Goal: Contribute content: Contribute content

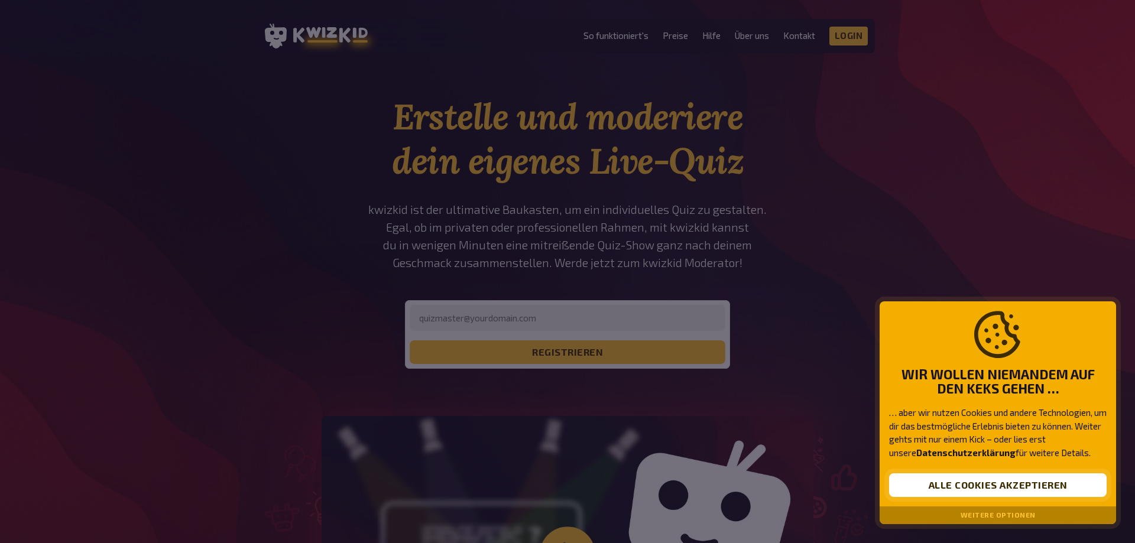
click at [978, 487] on button "Alle Cookies akzeptieren" at bounding box center [998, 486] width 218 height 24
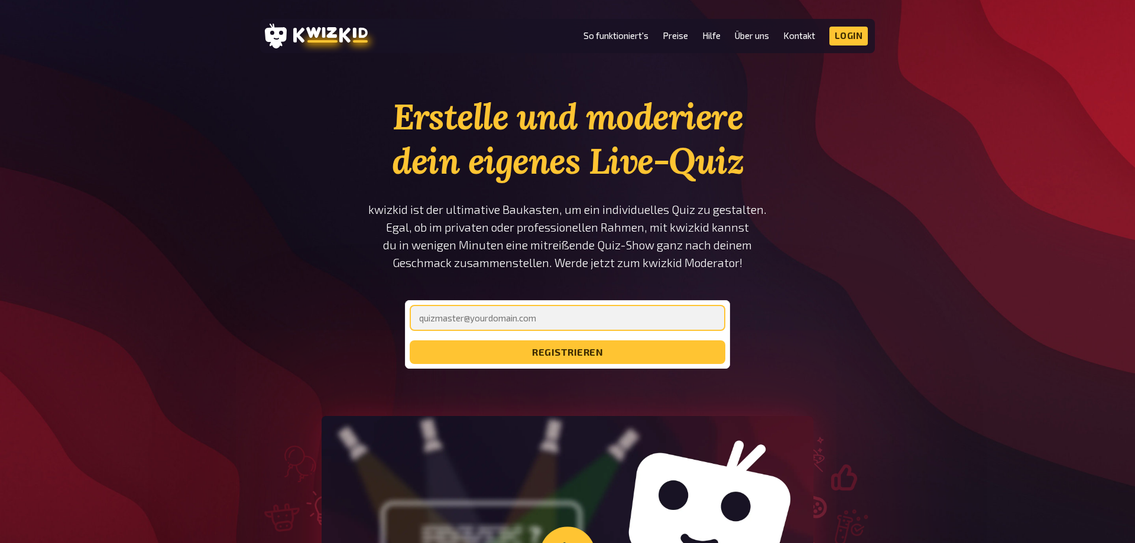
click at [517, 313] on input "email" at bounding box center [568, 318] width 316 height 26
type input "[EMAIL_ADDRESS][DOMAIN_NAME]"
click at [410, 341] on button "registrieren" at bounding box center [568, 353] width 316 height 24
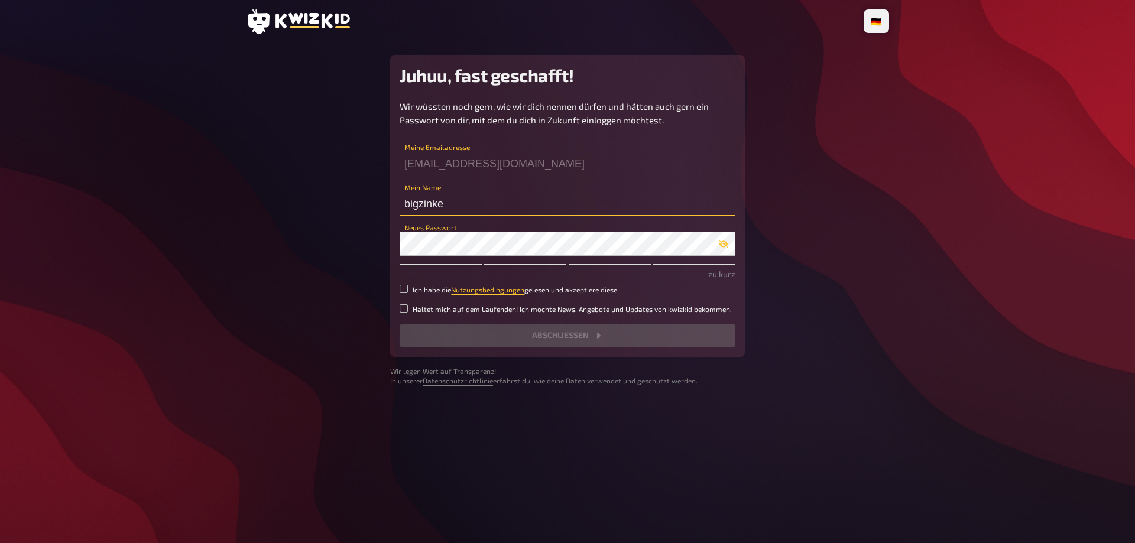
drag, startPoint x: 448, startPoint y: 204, endPoint x: 400, endPoint y: 207, distance: 48.6
click at [400, 207] on input "bigzinke" at bounding box center [568, 204] width 336 height 24
type input "Robbie Savage"
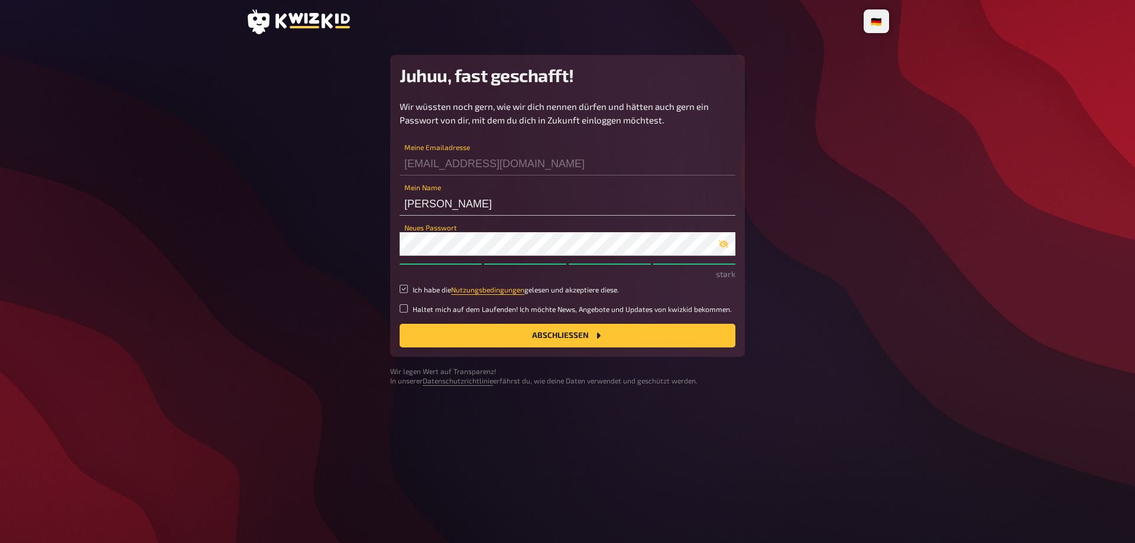
click at [402, 288] on input "Ich habe die Nutzungsbedingungen gelesen und akzeptiere diese." at bounding box center [404, 289] width 8 height 8
checkbox input "true"
click at [529, 332] on button "Abschließen" at bounding box center [568, 336] width 336 height 24
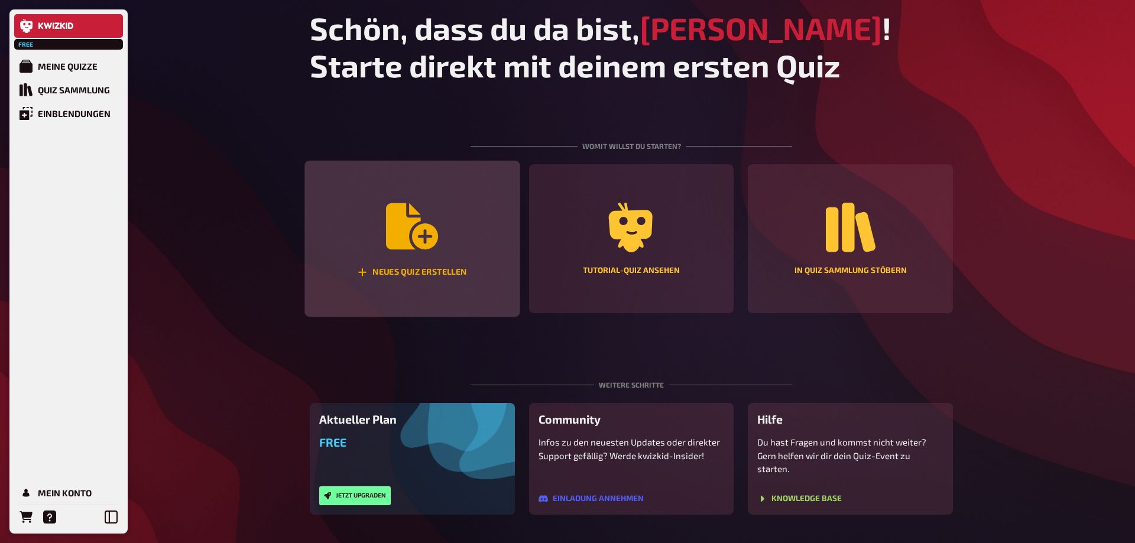
click at [416, 239] on icon "Neues Quiz erstellen" at bounding box center [412, 226] width 52 height 46
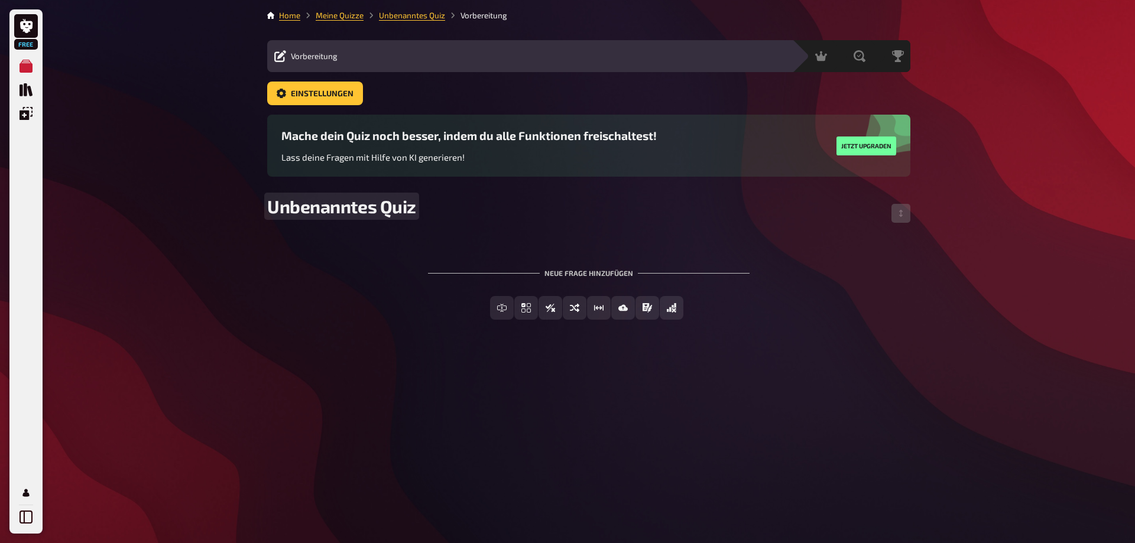
click at [346, 210] on span "Unbenanntes Quiz" at bounding box center [341, 206] width 149 height 21
click at [376, 209] on span "Unbenanntes Quiz" at bounding box center [341, 206] width 149 height 21
click at [576, 273] on div "Neue Frage hinzufügen" at bounding box center [589, 268] width 322 height 37
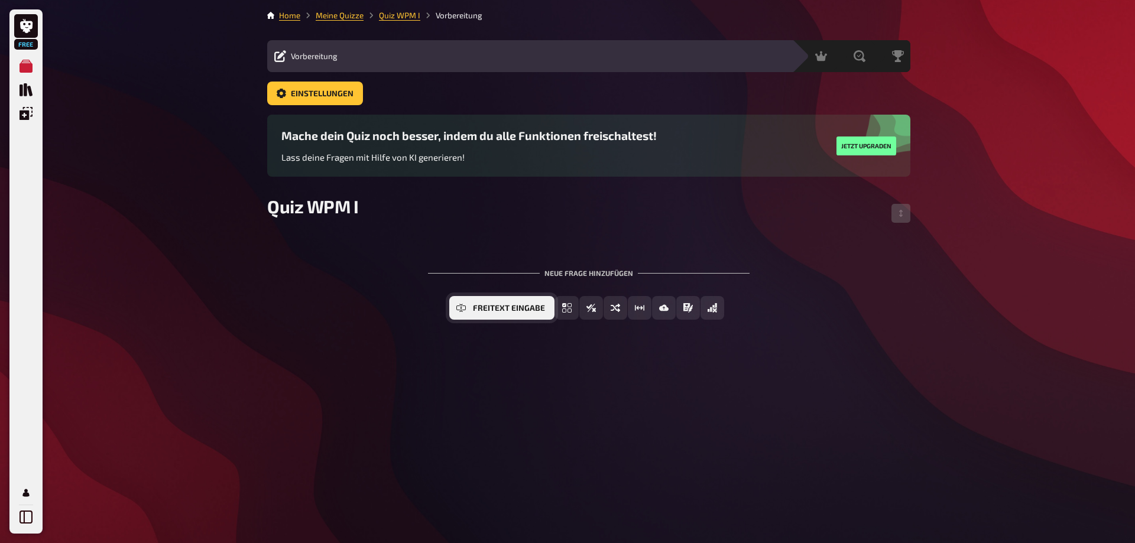
click at [470, 307] on button "Freitext Eingabe" at bounding box center [501, 308] width 105 height 24
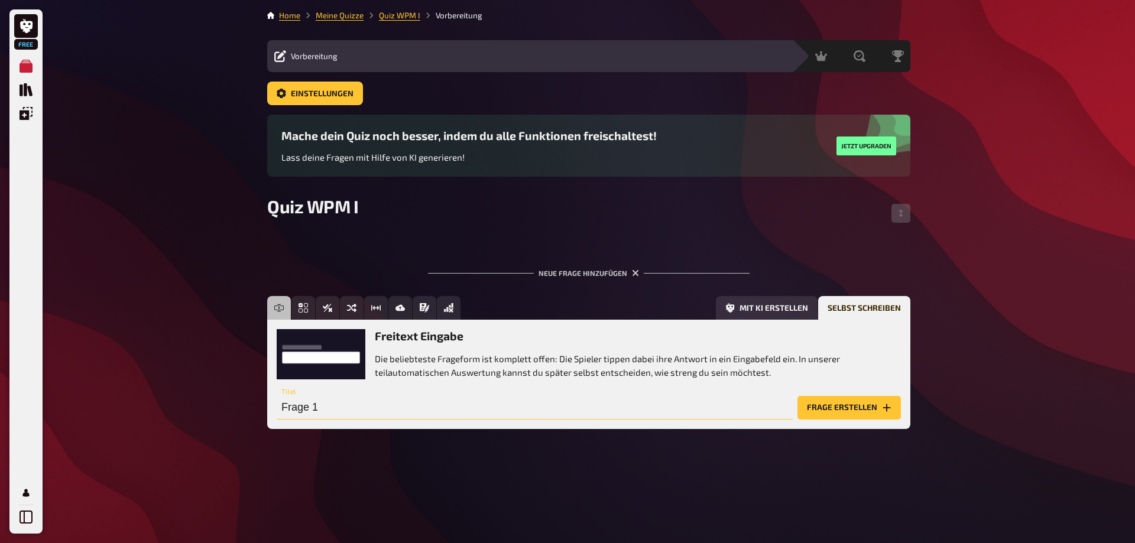
drag, startPoint x: 324, startPoint y: 409, endPoint x: 294, endPoint y: 409, distance: 30.2
click at [294, 409] on input "Frage 1" at bounding box center [535, 408] width 516 height 24
drag, startPoint x: 348, startPoint y: 409, endPoint x: 252, endPoint y: 408, distance: 95.8
click at [277, 408] on input "Frage 1" at bounding box center [535, 408] width 516 height 24
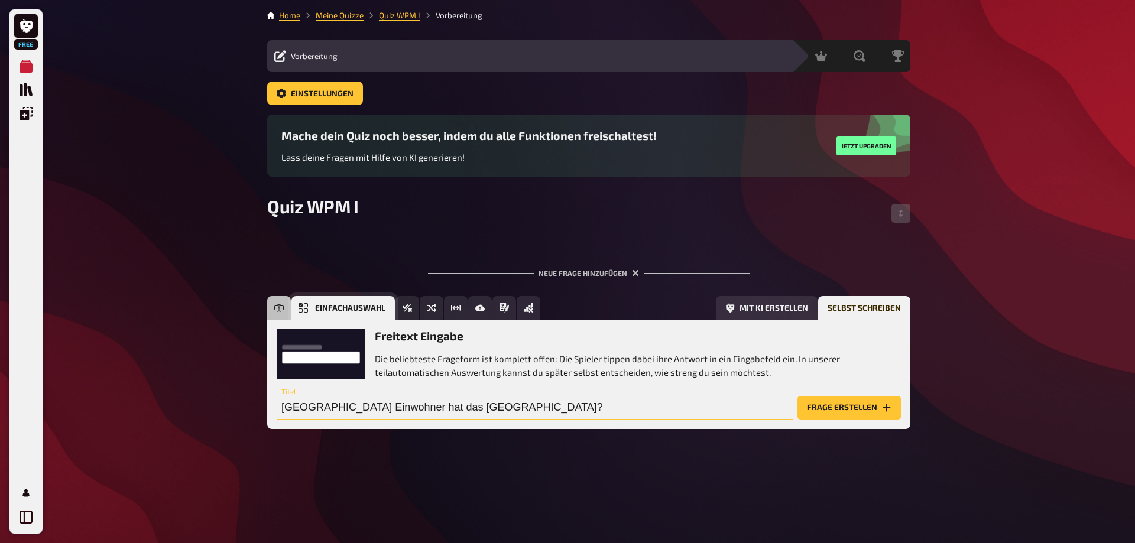
type input "Wieviele Einwohner hat das Saarland?"
click at [304, 310] on icon "Einfachauswahl" at bounding box center [303, 307] width 9 height 9
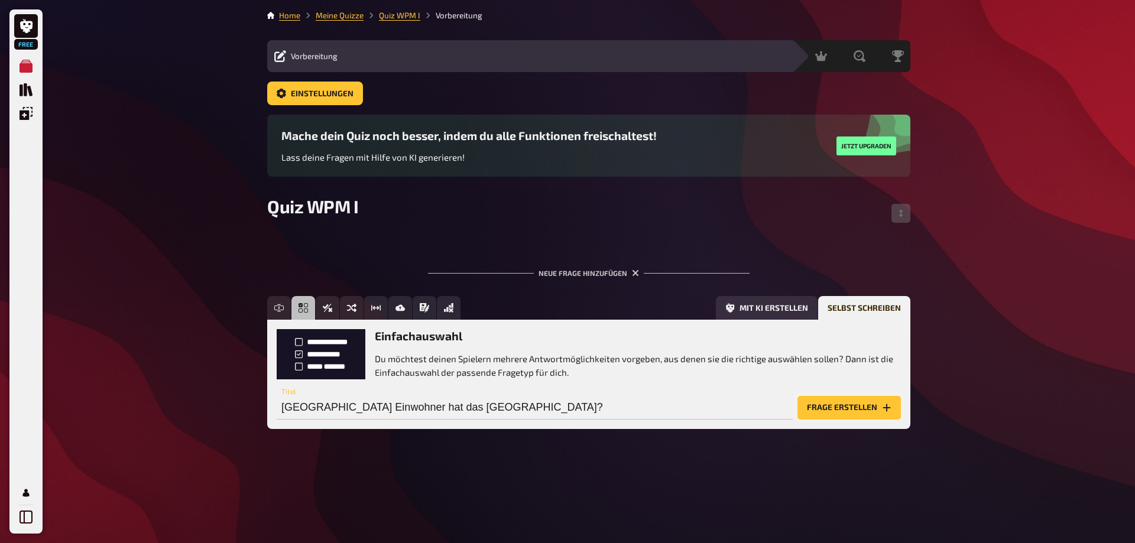
click at [811, 408] on button "Frage erstellen" at bounding box center [849, 408] width 103 height 24
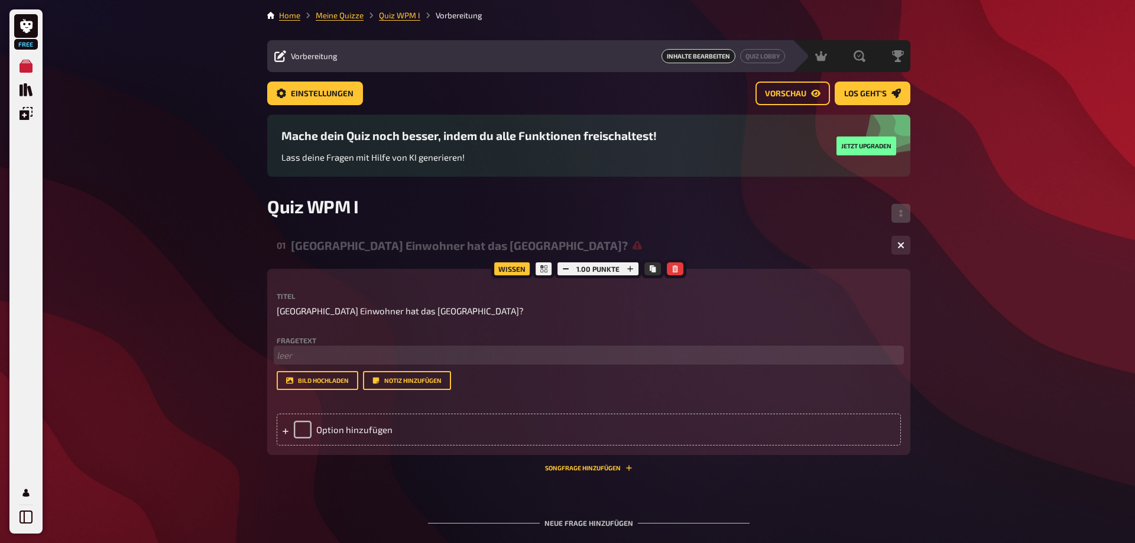
click at [338, 354] on p "﻿ leer" at bounding box center [589, 356] width 624 height 14
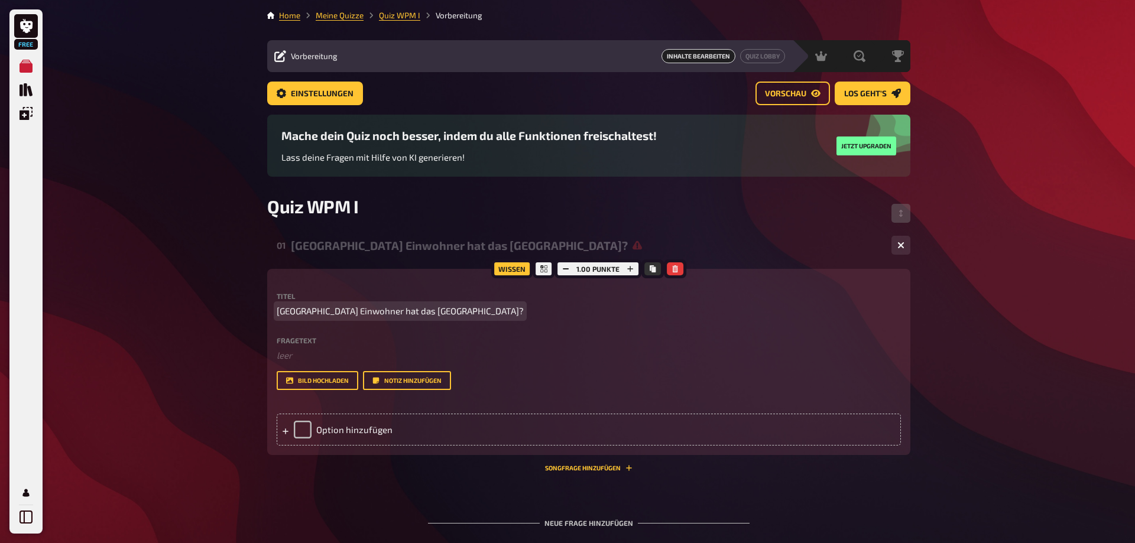
click at [323, 311] on span "Wieviele Einwohner hat das Saarland?" at bounding box center [400, 311] width 247 height 14
drag, startPoint x: 427, startPoint y: 312, endPoint x: 249, endPoint y: 325, distance: 178.5
click at [250, 325] on div "Free Meine Quizze Quiz Sammlung Einblendungen Mein Konto Home Meine Quizze Quiz…" at bounding box center [567, 323] width 1135 height 646
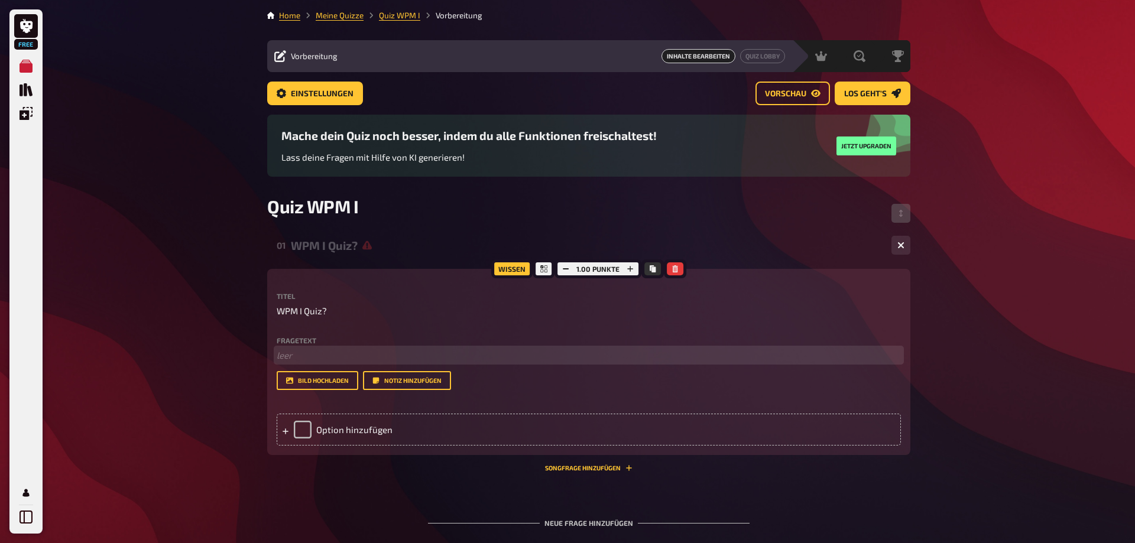
click at [293, 359] on p "﻿ leer" at bounding box center [589, 356] width 624 height 14
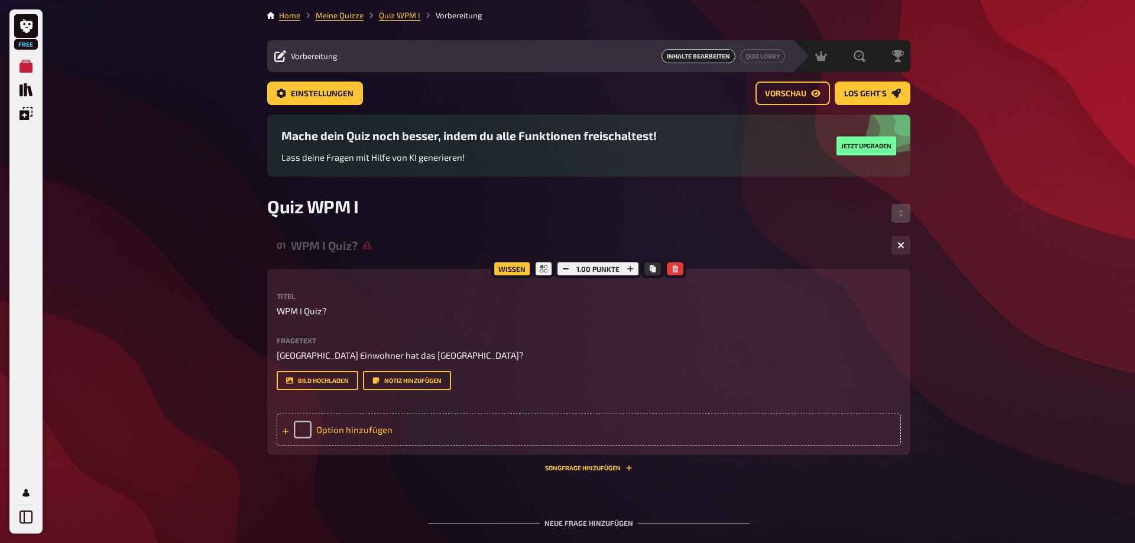
click at [307, 425] on div "Option hinzufügen" at bounding box center [589, 430] width 624 height 32
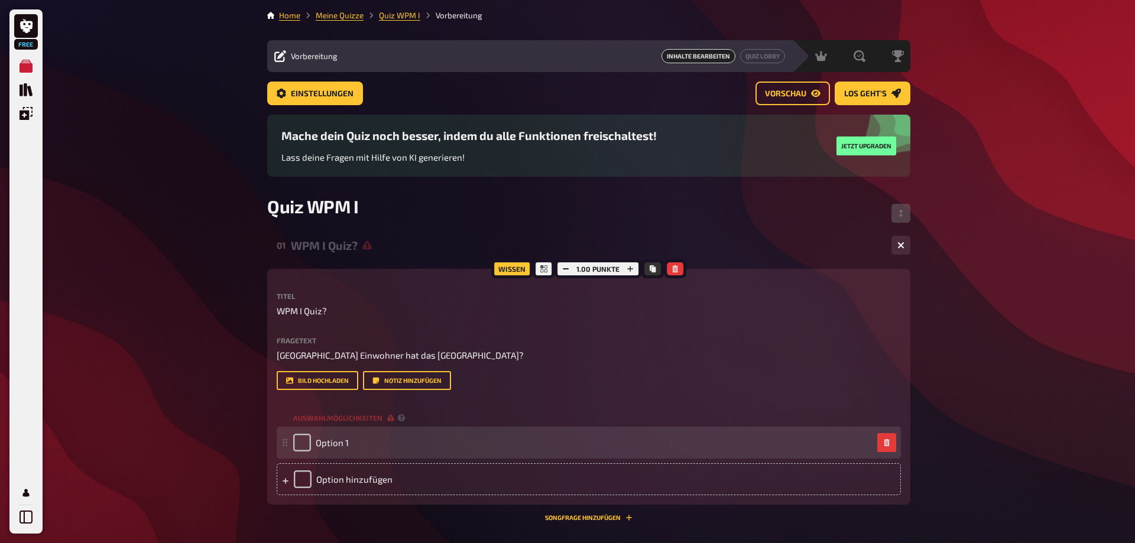
click at [350, 439] on div "Option 1" at bounding box center [582, 443] width 579 height 18
click at [347, 440] on span "Option 1" at bounding box center [332, 443] width 33 height 11
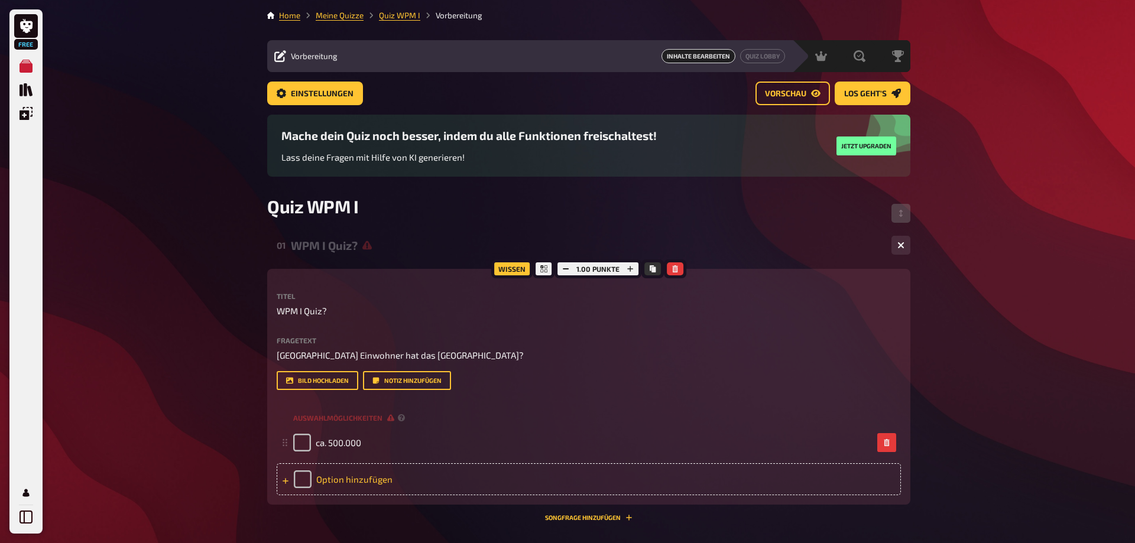
click at [302, 481] on div "Option hinzufügen" at bounding box center [589, 480] width 624 height 32
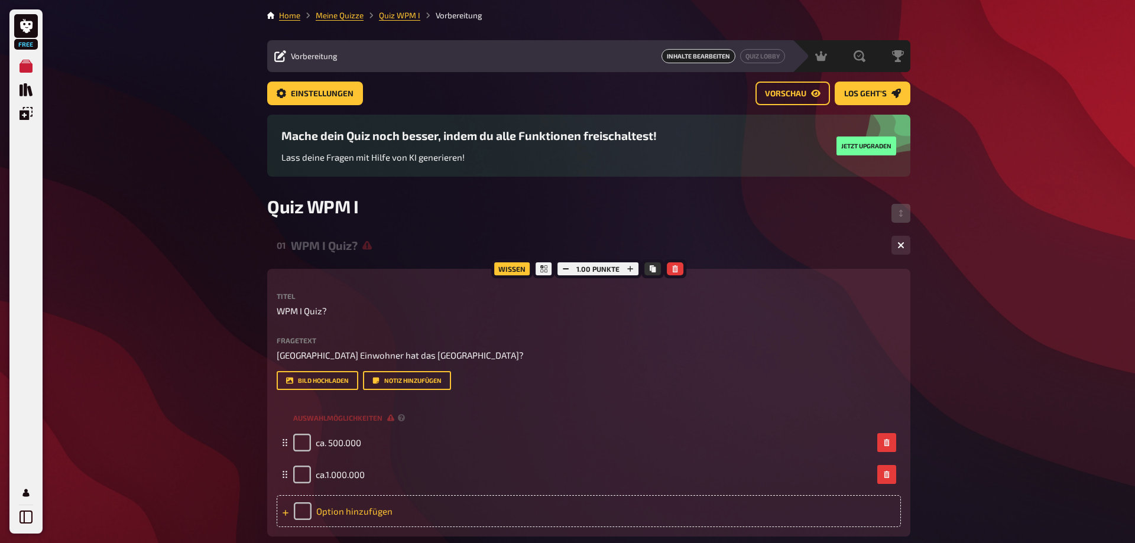
click at [338, 508] on div "Option hinzufügen" at bounding box center [589, 511] width 624 height 32
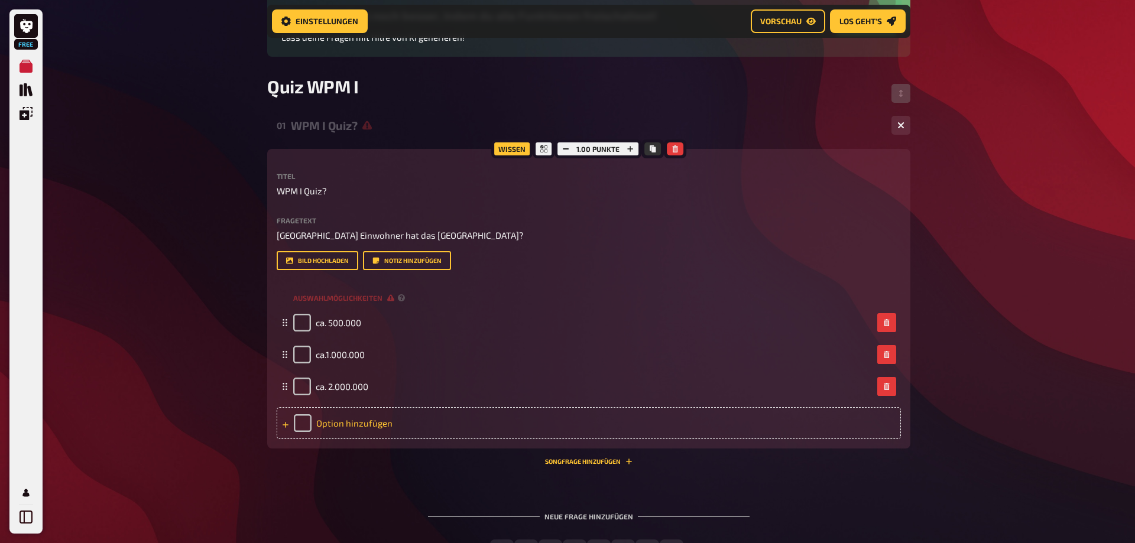
scroll to position [190, 0]
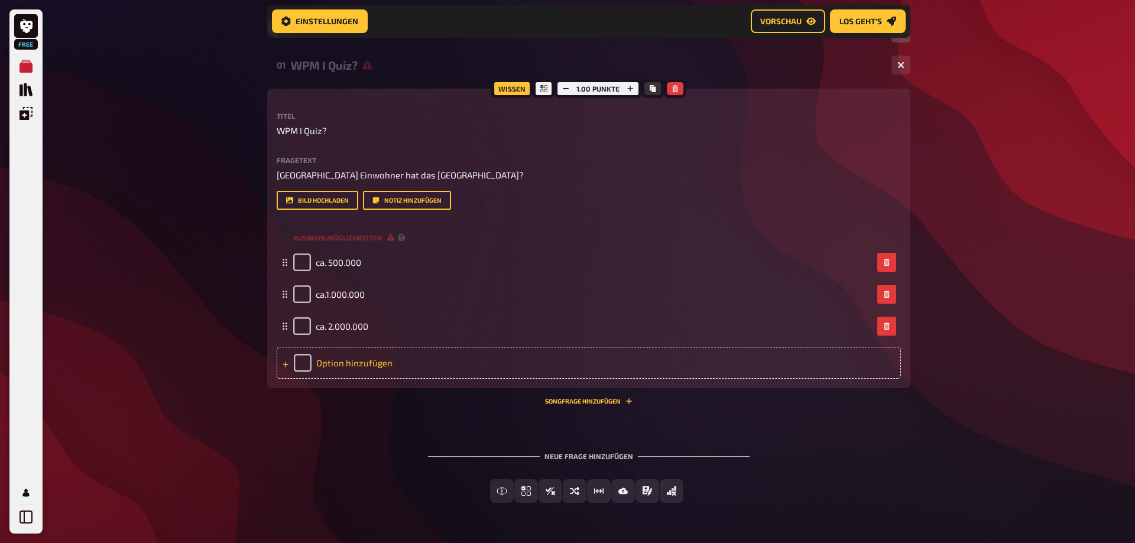
click at [304, 363] on div "Option hinzufügen" at bounding box center [589, 363] width 624 height 32
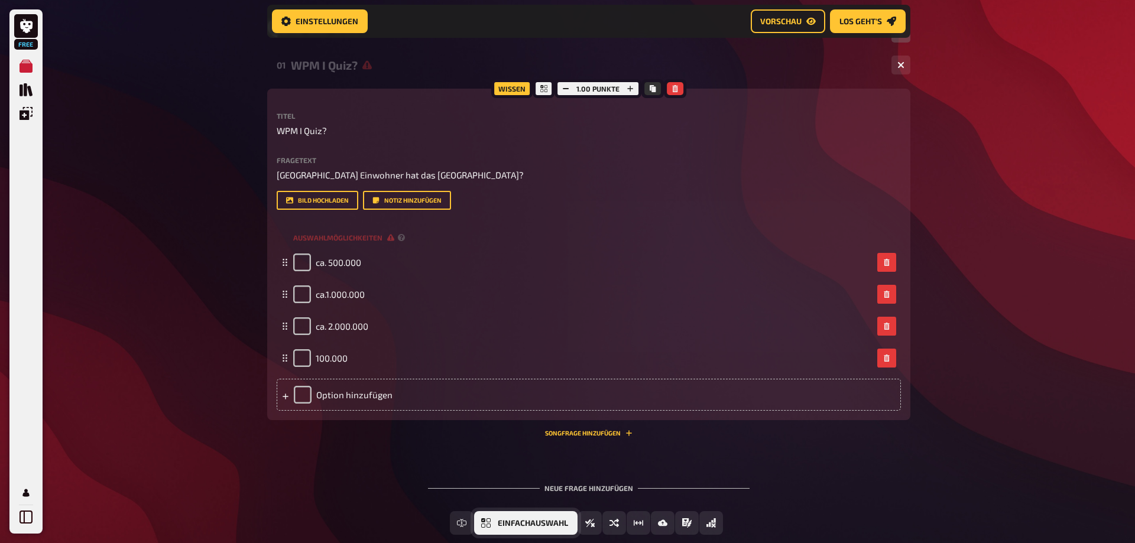
click at [503, 523] on span "Einfachauswahl" at bounding box center [533, 524] width 70 height 8
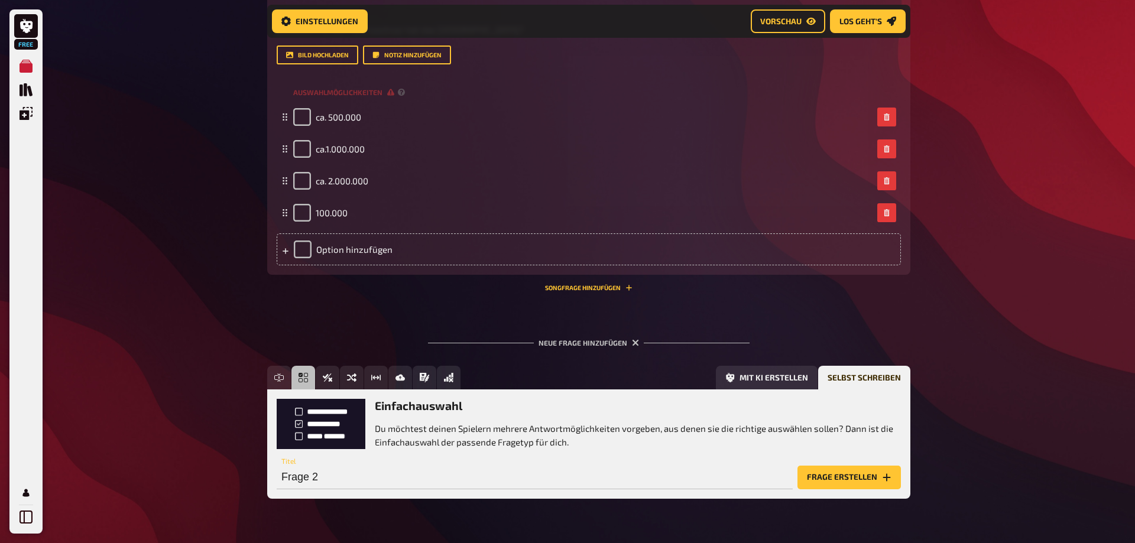
scroll to position [367, 0]
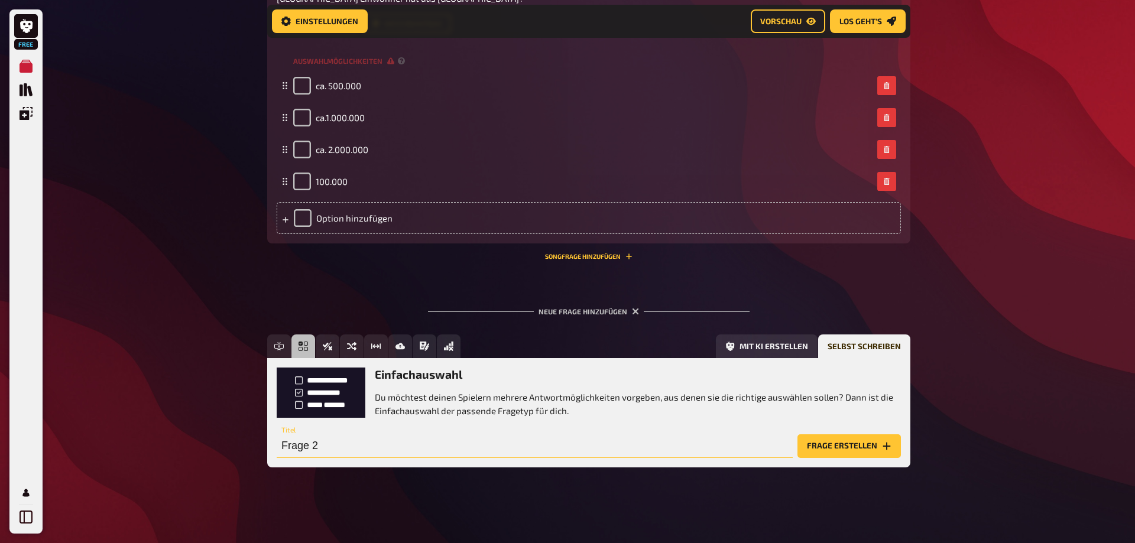
drag, startPoint x: 325, startPoint y: 449, endPoint x: 289, endPoint y: 449, distance: 36.1
click at [289, 449] on input "Frage 2" at bounding box center [535, 447] width 516 height 24
drag, startPoint x: 325, startPoint y: 447, endPoint x: 287, endPoint y: 447, distance: 37.2
click at [287, 447] on input "Frage 2" at bounding box center [535, 447] width 516 height 24
type input "F"
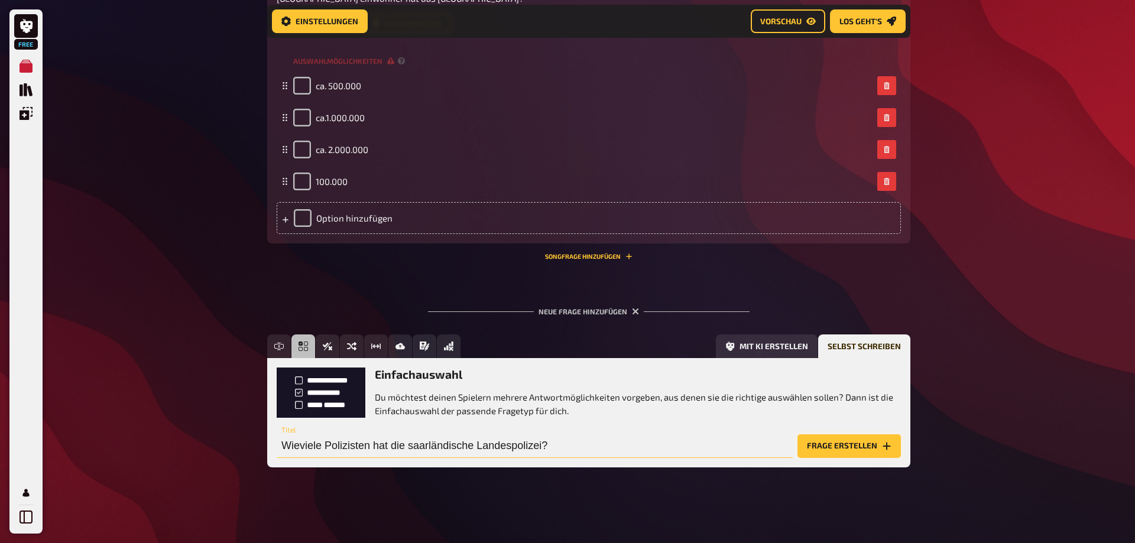
type input "Wieviele Polizisten hat die saarländische Landespolizei?"
click at [848, 449] on button "Frage erstellen" at bounding box center [849, 447] width 103 height 24
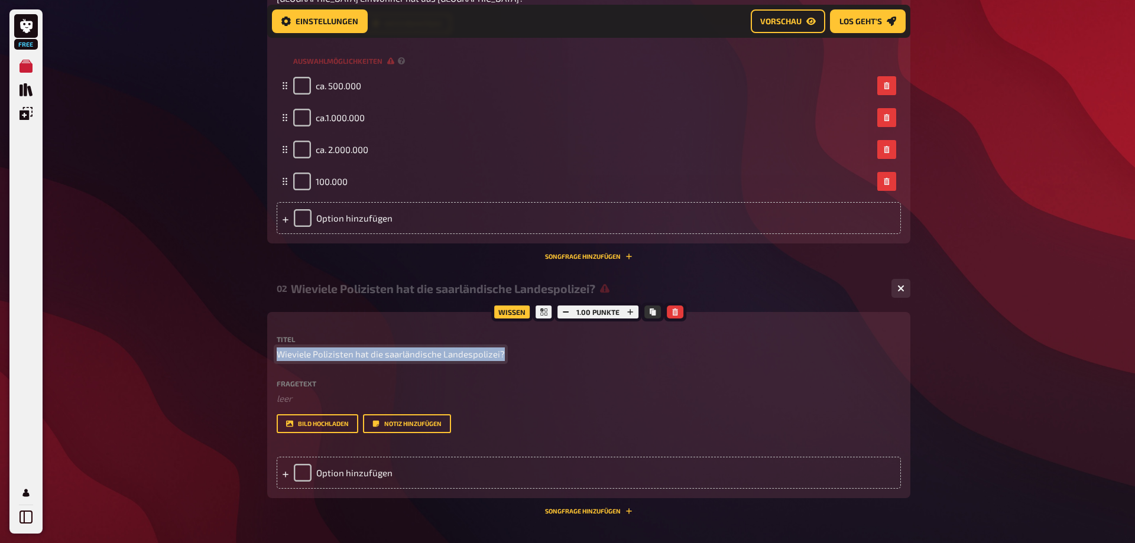
drag, startPoint x: 501, startPoint y: 355, endPoint x: 250, endPoint y: 358, distance: 251.9
click at [250, 358] on div "Free Meine Quizze Quiz Sammlung Einblendungen Mein Konto Home Meine Quizze Quiz…" at bounding box center [567, 160] width 1135 height 1055
copy span "Wieviele Polizisten hat die saarländische Landespolizei?"
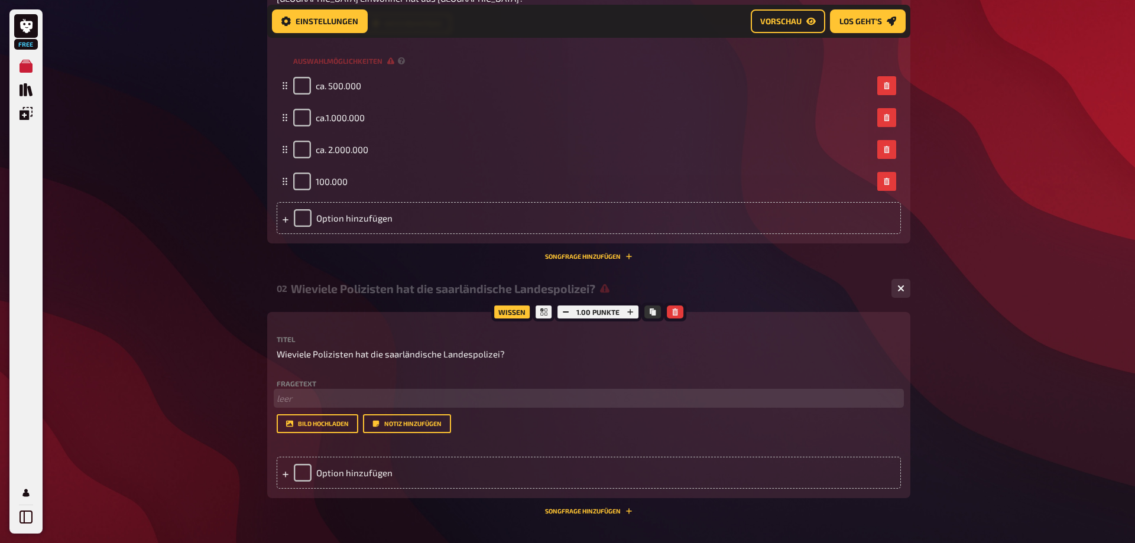
click at [293, 400] on p "﻿ leer" at bounding box center [589, 399] width 624 height 14
click at [278, 404] on span "Wieviele Polizisten hat die saarländische Landespolizei?" at bounding box center [391, 398] width 228 height 11
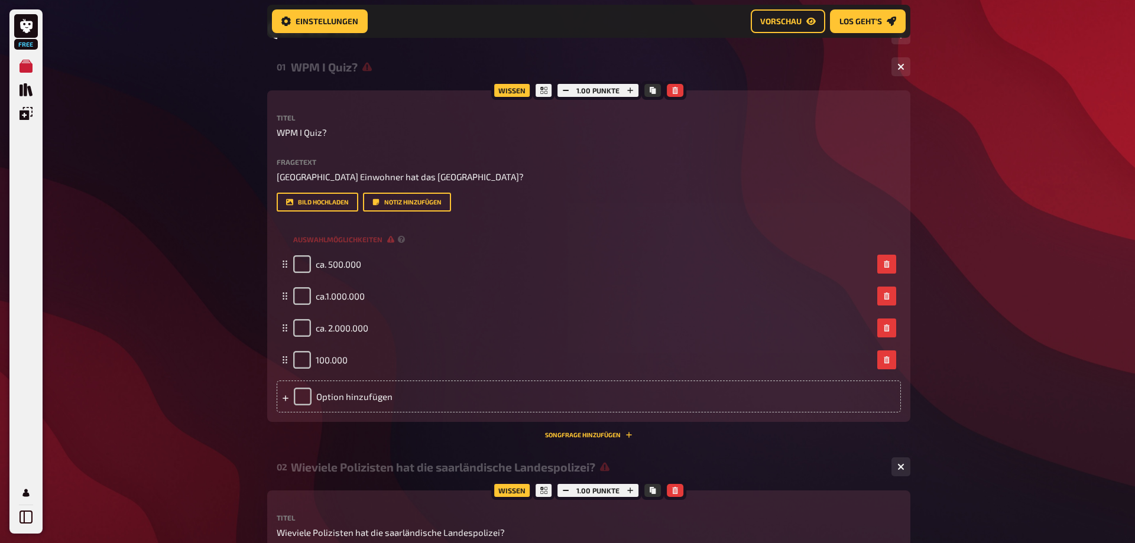
scroll to position [186, 0]
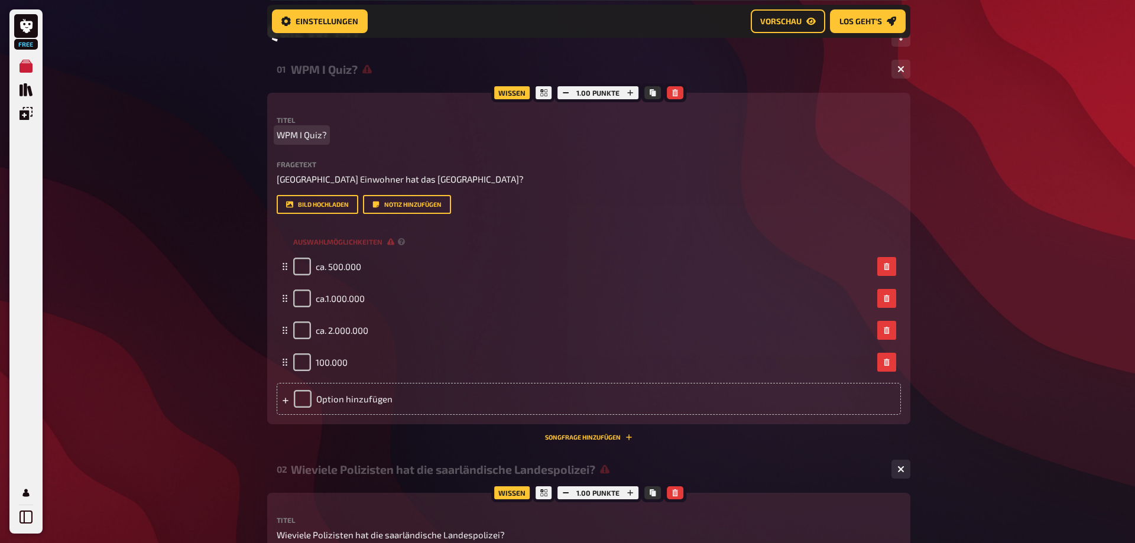
click at [304, 136] on span "WPM I Quiz?" at bounding box center [302, 135] width 50 height 14
drag, startPoint x: 323, startPoint y: 136, endPoint x: 276, endPoint y: 138, distance: 48.0
click at [276, 138] on div "Wissen 1.00 Punkte Titel WPM I Quiz? Fragetext Wieviele Einwohner hat das Saarl…" at bounding box center [588, 259] width 643 height 332
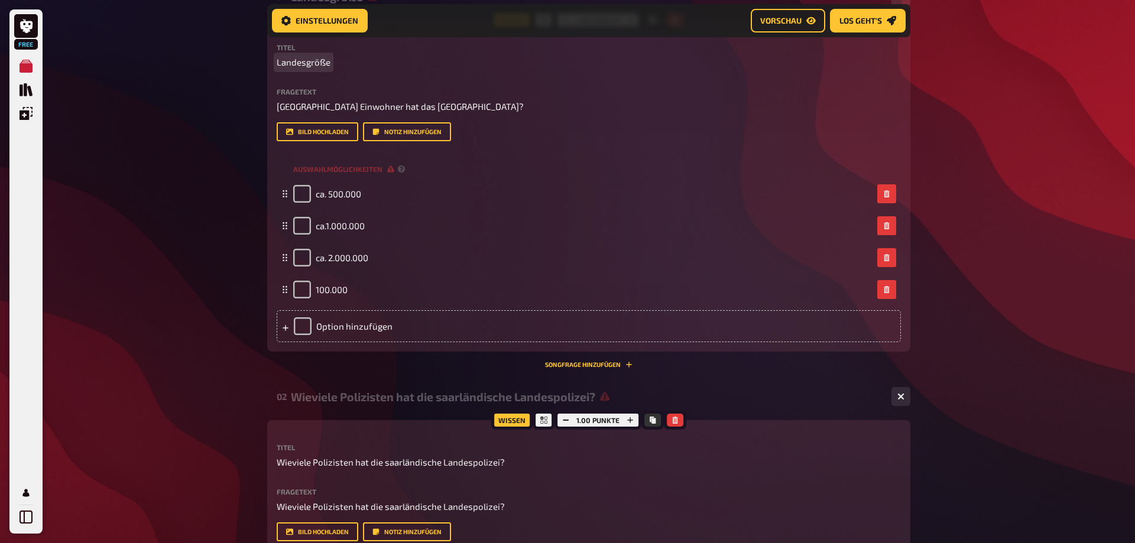
scroll to position [306, 0]
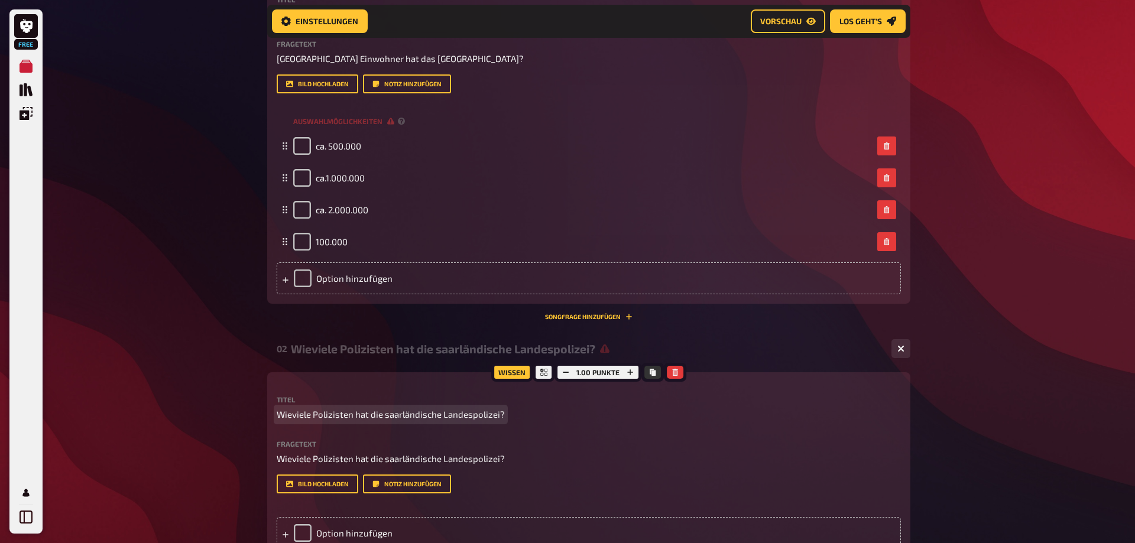
click at [305, 418] on span "Wieviele Polizisten hat die saarländische Landespolizei?" at bounding box center [391, 415] width 228 height 14
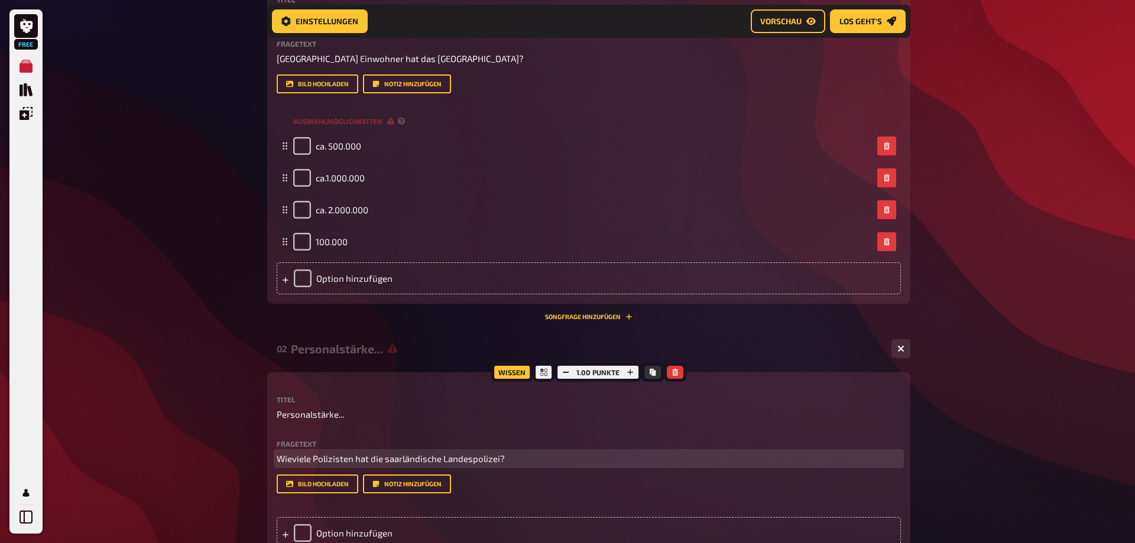
click at [355, 459] on span "Wieviele Polizisten hat die saarländische Landespolizei?" at bounding box center [391, 458] width 228 height 11
click at [350, 461] on span "Wieviele Polizisten hat die saarländische Landespolizei?" at bounding box center [391, 458] width 228 height 11
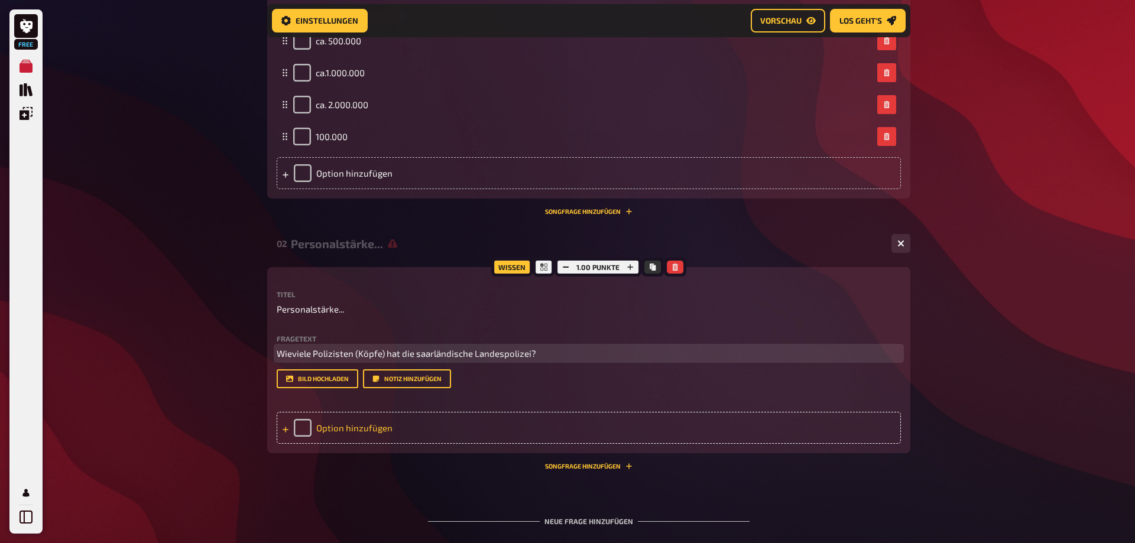
scroll to position [427, 0]
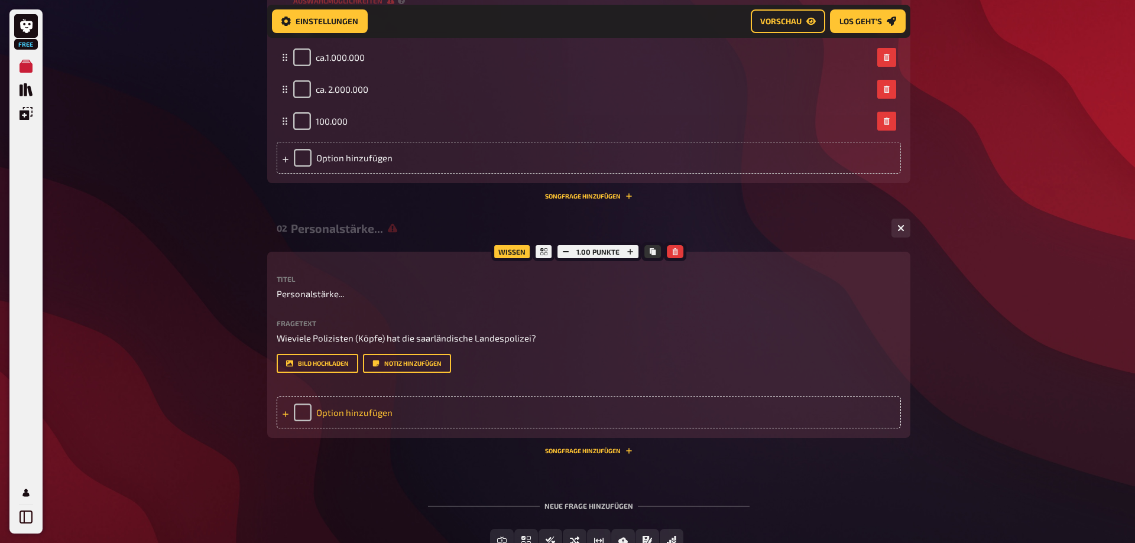
click at [296, 429] on div "Option hinzufügen" at bounding box center [589, 413] width 624 height 32
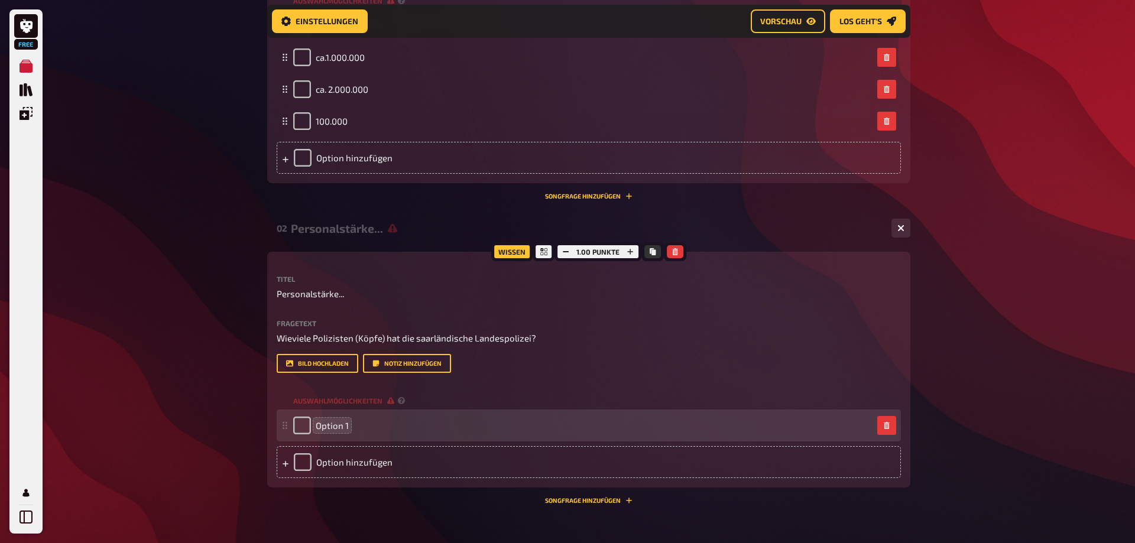
click at [347, 431] on span "Option 1" at bounding box center [332, 425] width 33 height 11
drag, startPoint x: 347, startPoint y: 456, endPoint x: 309, endPoint y: 454, distance: 37.9
click at [309, 435] on div "Option 1" at bounding box center [321, 426] width 56 height 18
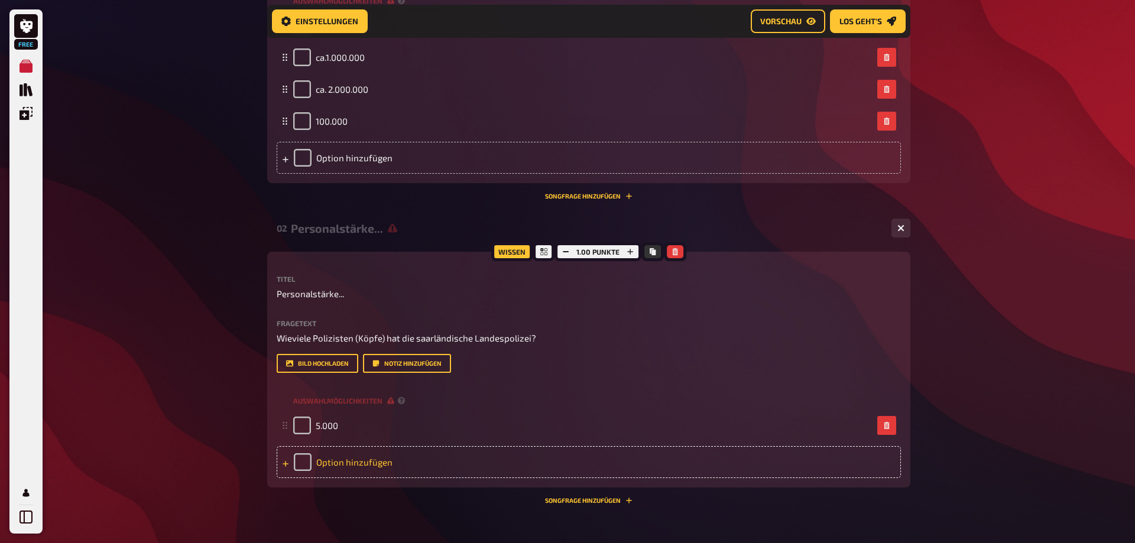
click at [306, 478] on div "Option hinzufügen" at bounding box center [589, 462] width 624 height 32
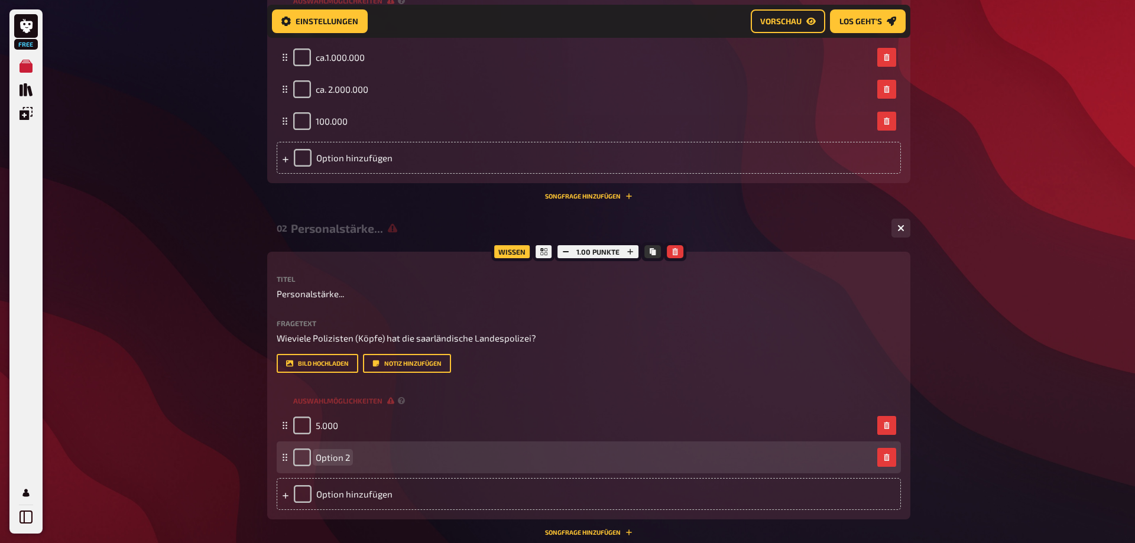
click at [329, 463] on span "Option 2" at bounding box center [333, 457] width 34 height 11
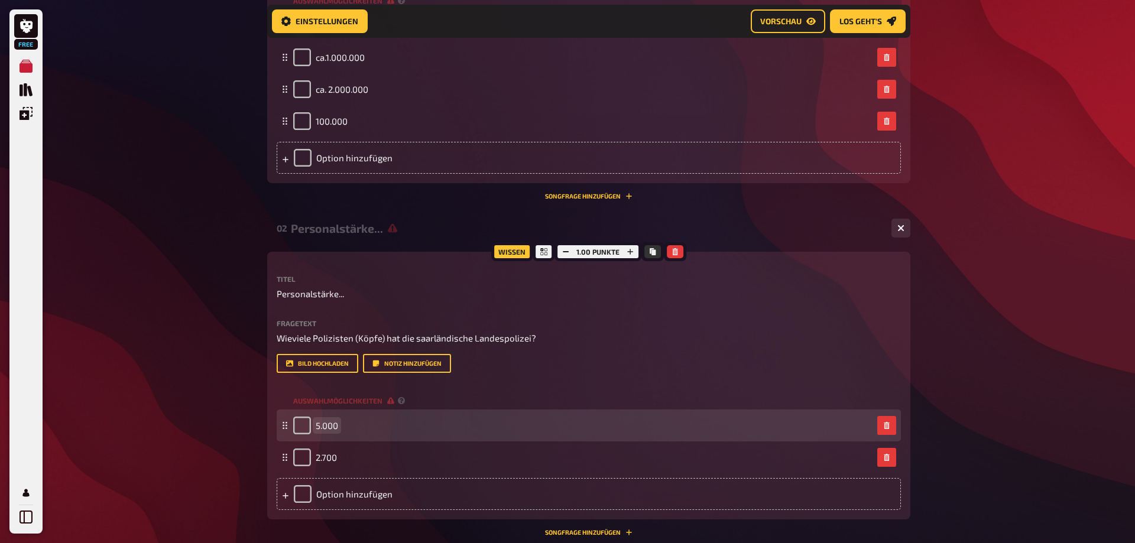
click at [333, 431] on span "5.000" at bounding box center [327, 425] width 22 height 11
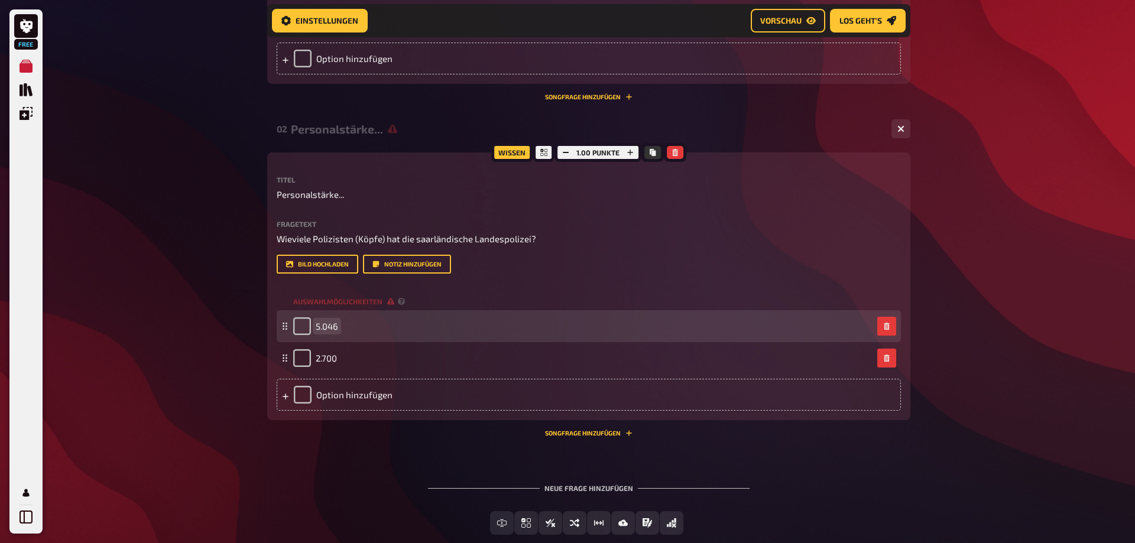
scroll to position [548, 0]
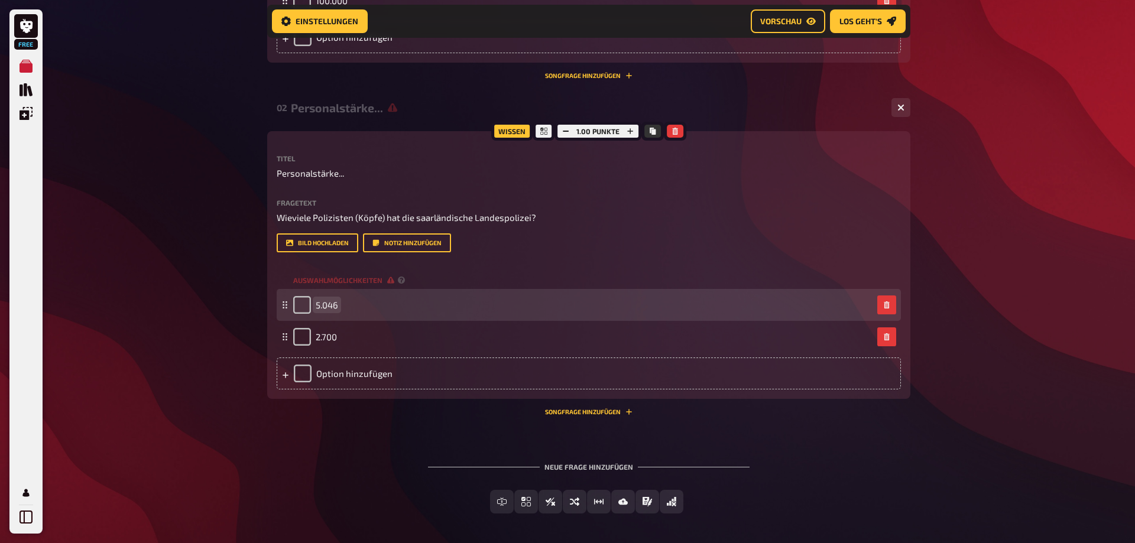
click at [322, 310] on span "5.046" at bounding box center [327, 305] width 22 height 11
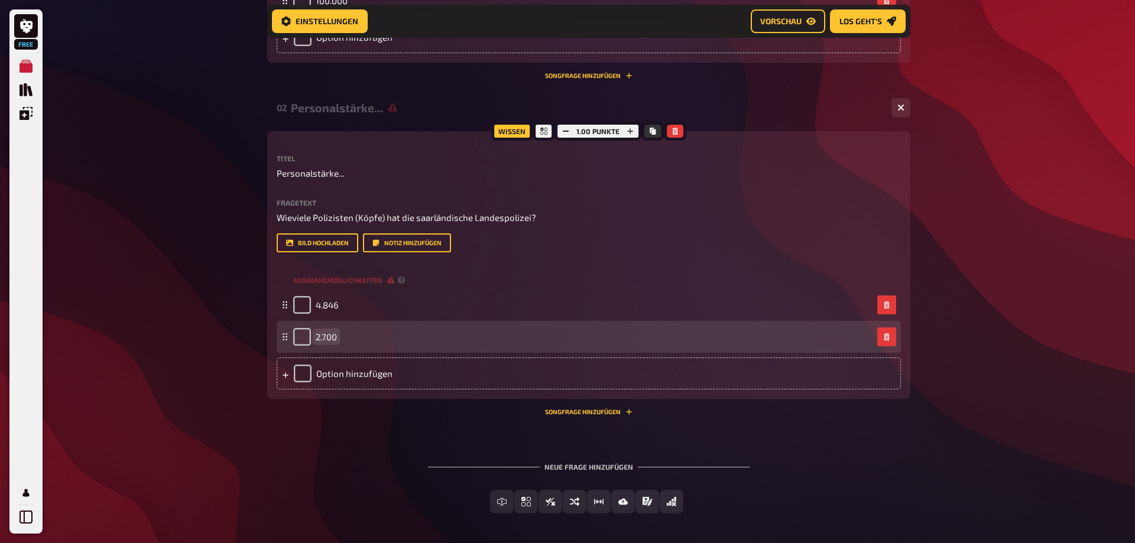
click at [333, 342] on span "2.700" at bounding box center [326, 337] width 21 height 11
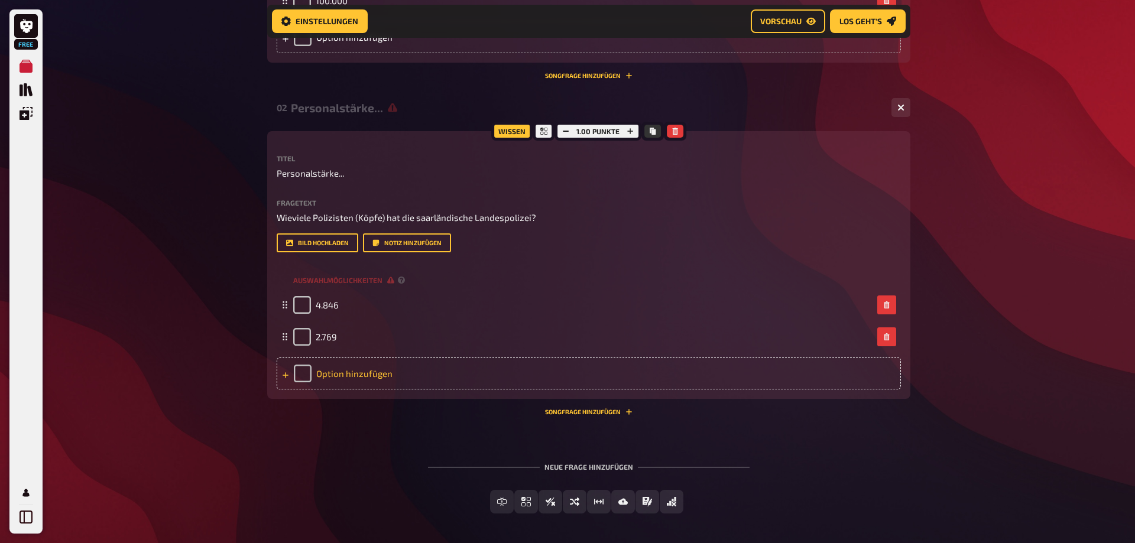
click at [304, 390] on div "Option hinzufügen" at bounding box center [589, 374] width 624 height 32
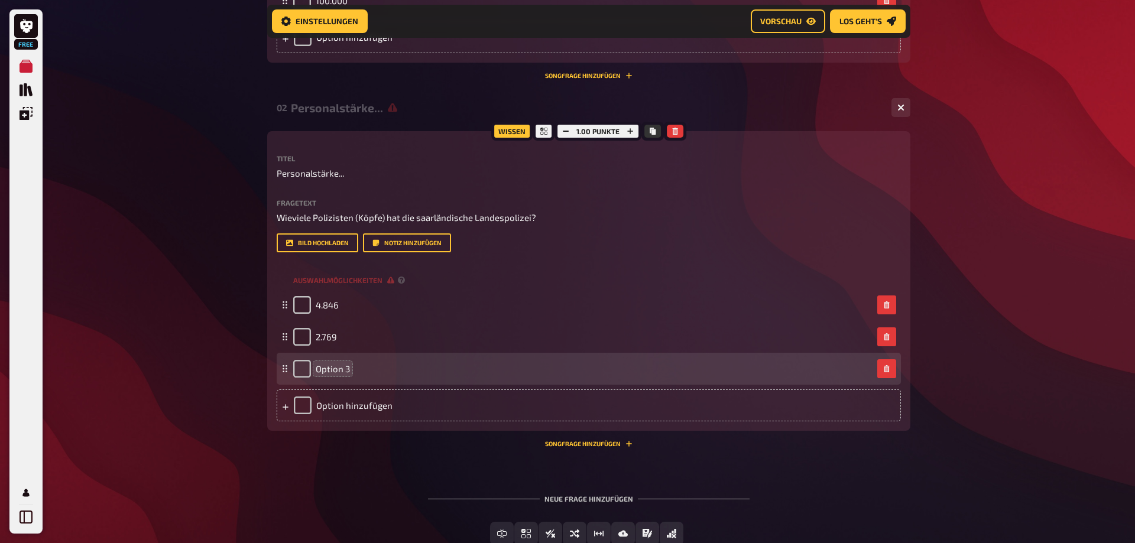
click at [336, 374] on span "Option 3" at bounding box center [333, 369] width 34 height 11
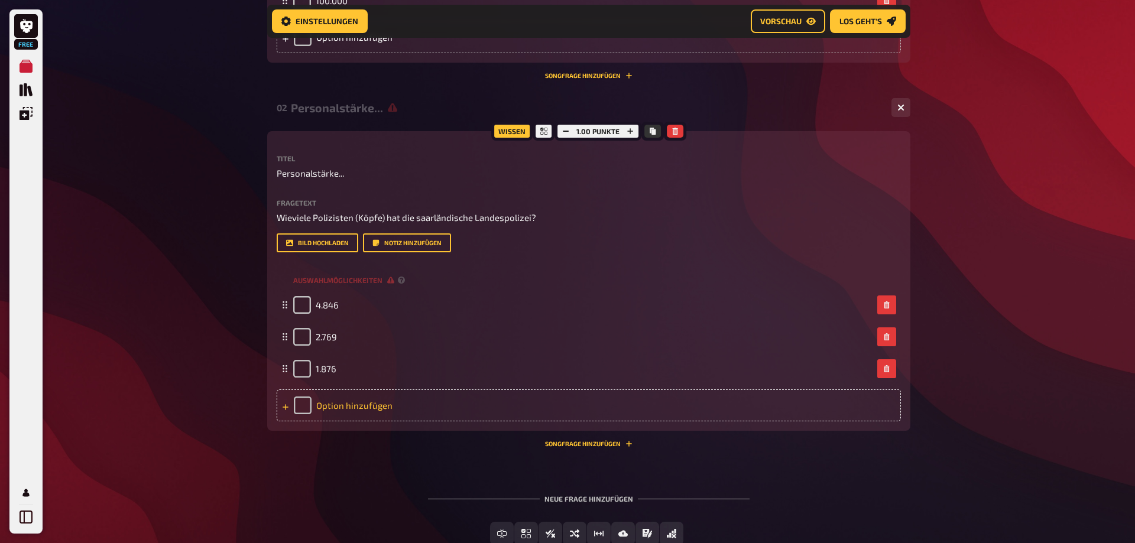
click at [303, 422] on div "Option hinzufügen" at bounding box center [589, 406] width 624 height 32
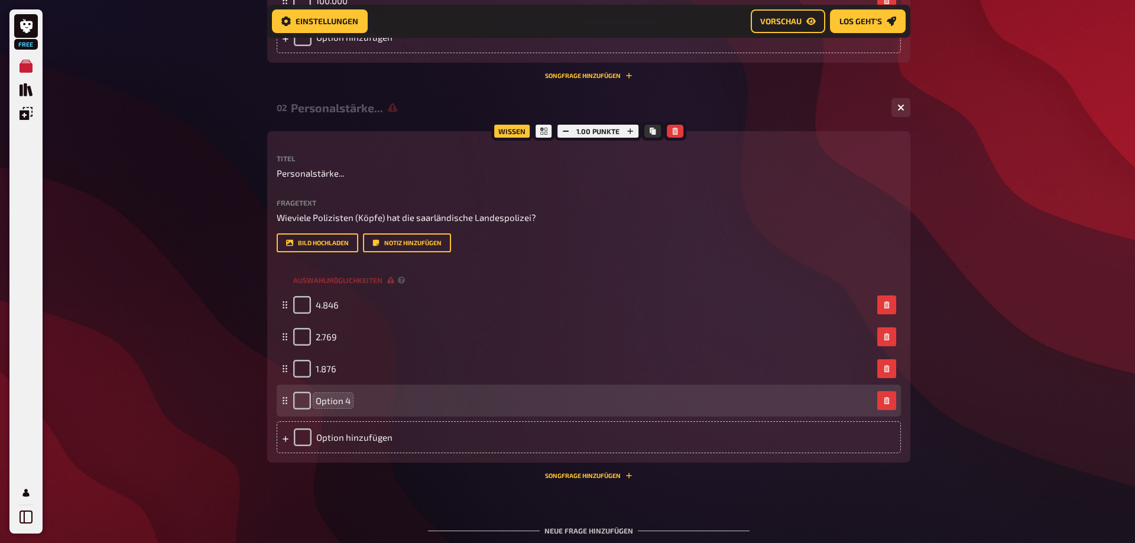
click at [338, 406] on span "Option 4" at bounding box center [333, 401] width 35 height 11
click at [341, 406] on span "Option 4" at bounding box center [333, 401] width 35 height 11
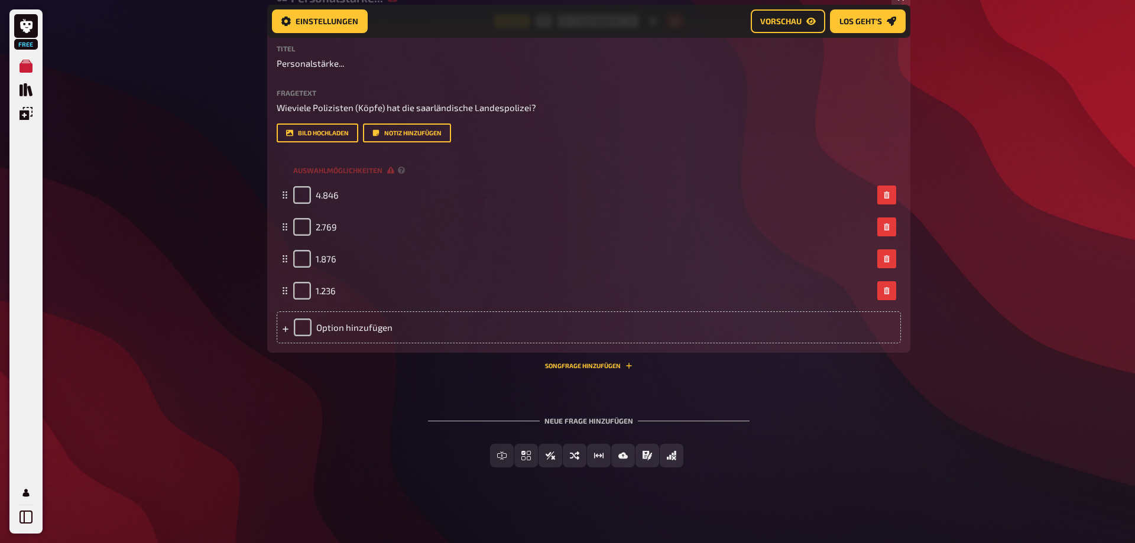
scroll to position [684, 0]
click at [519, 457] on span "Einfachauswahl" at bounding box center [533, 456] width 70 height 8
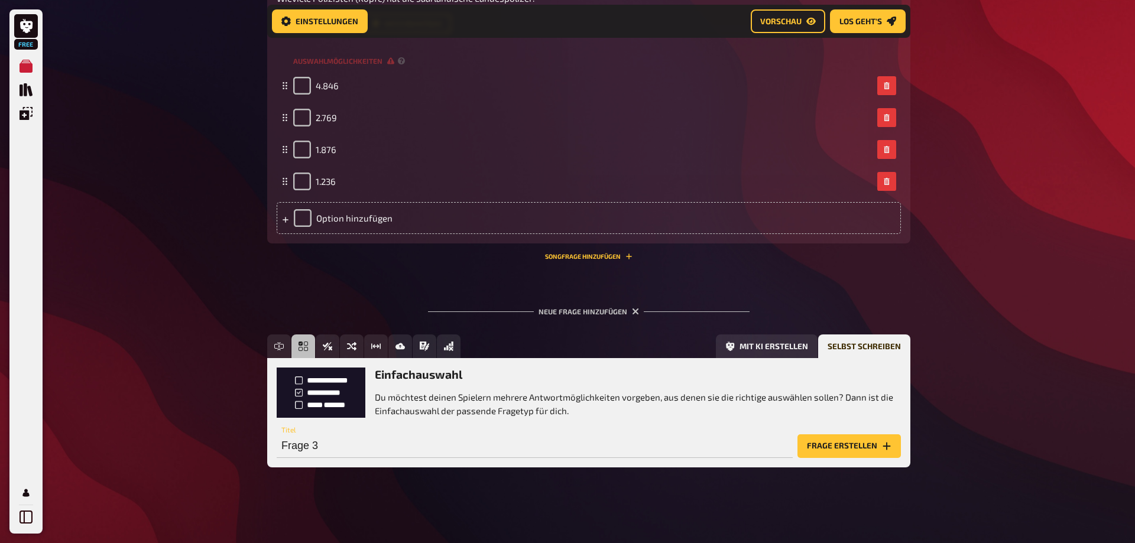
scroll to position [793, 0]
click at [328, 448] on input "Frage 3" at bounding box center [535, 447] width 516 height 24
drag, startPoint x: 328, startPoint y: 448, endPoint x: 276, endPoint y: 448, distance: 52.0
click at [277, 448] on input "Frage 3" at bounding box center [535, 447] width 516 height 24
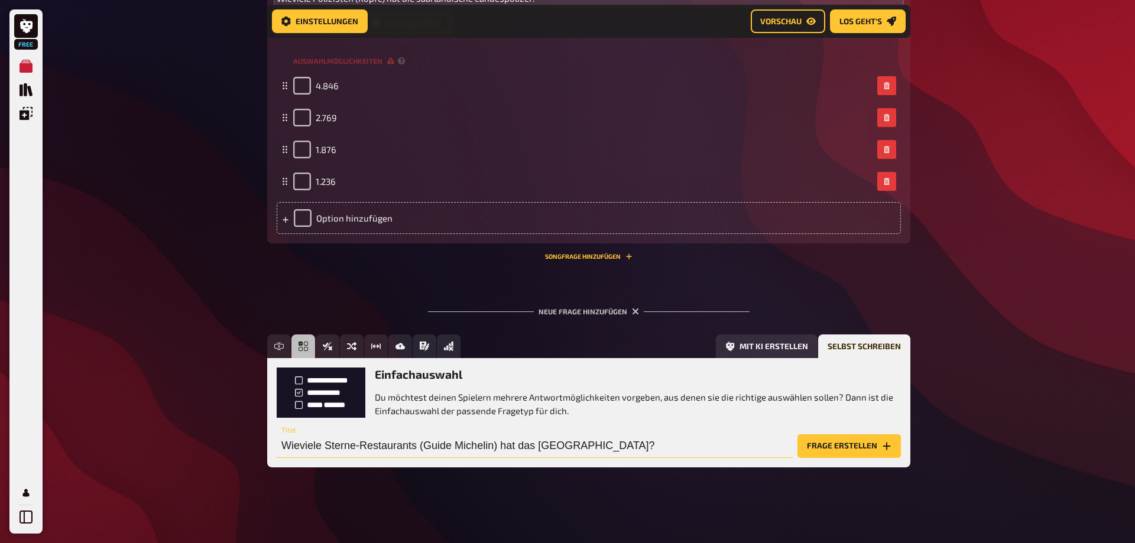
type input "Wieviele Sterne-Restaurants (Guide Michelin) hat das Saarland?"
click at [821, 439] on button "Frage erstellen" at bounding box center [849, 447] width 103 height 24
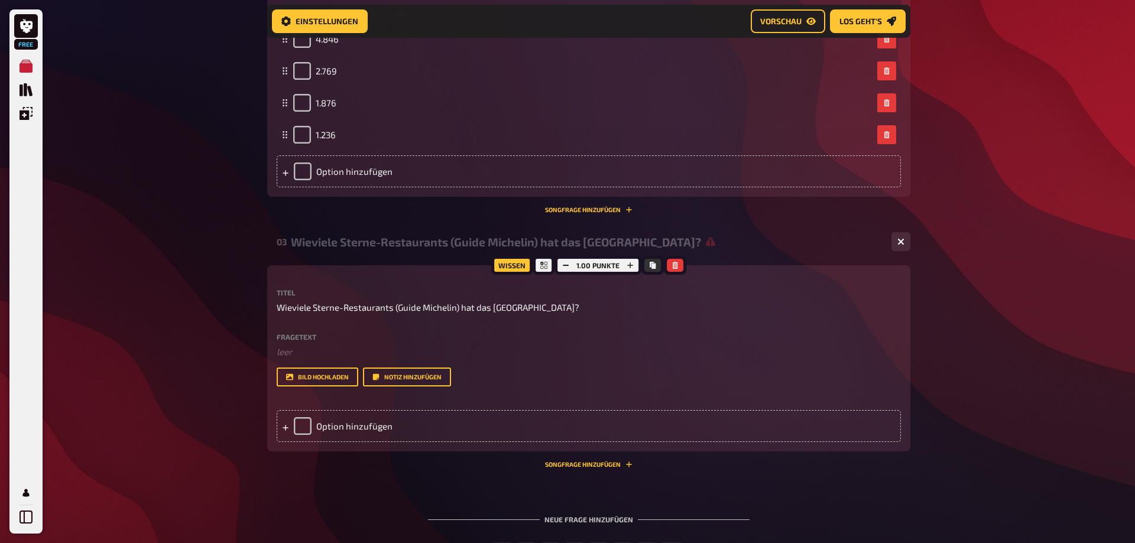
scroll to position [914, 0]
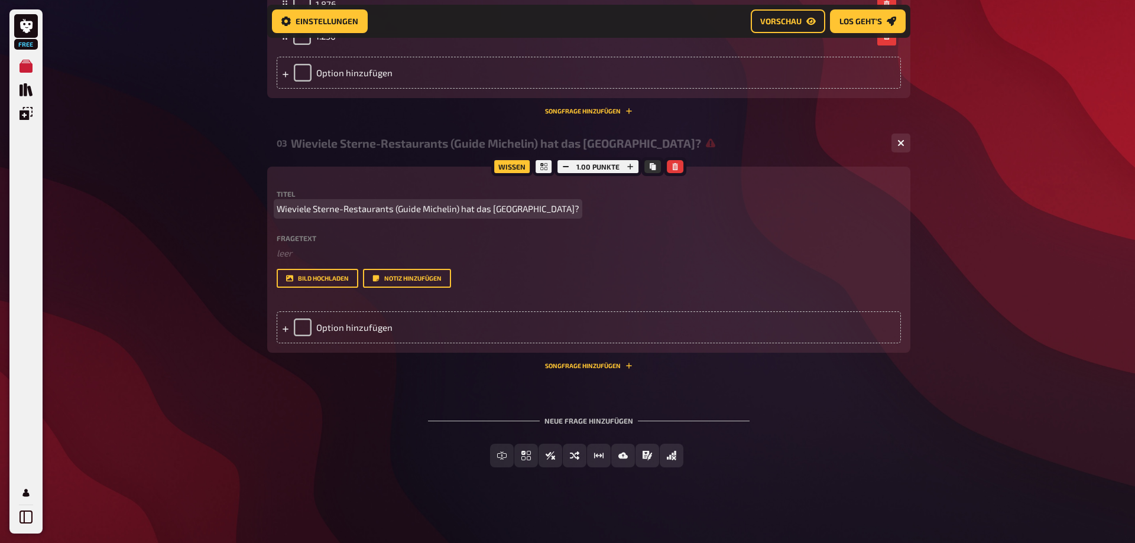
click at [526, 216] on span "Wieviele Sterne-Restaurants (Guide Michelin) hat das Saarland?" at bounding box center [428, 209] width 303 height 14
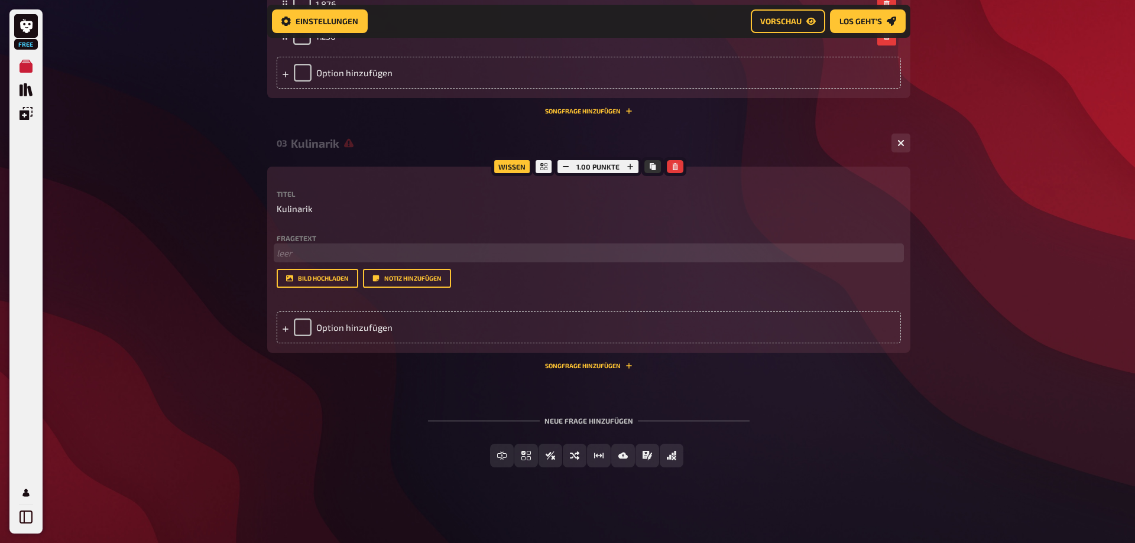
click at [307, 260] on p "﻿ leer" at bounding box center [589, 254] width 624 height 14
click at [300, 344] on div "Option hinzufügen" at bounding box center [589, 328] width 624 height 32
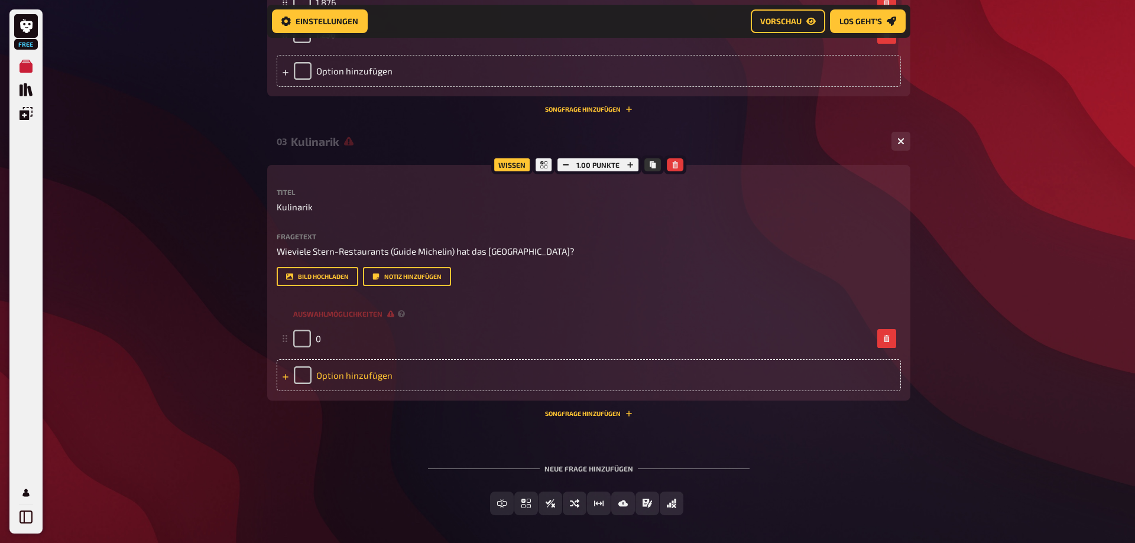
click at [326, 391] on div "Option hinzufügen" at bounding box center [589, 375] width 624 height 32
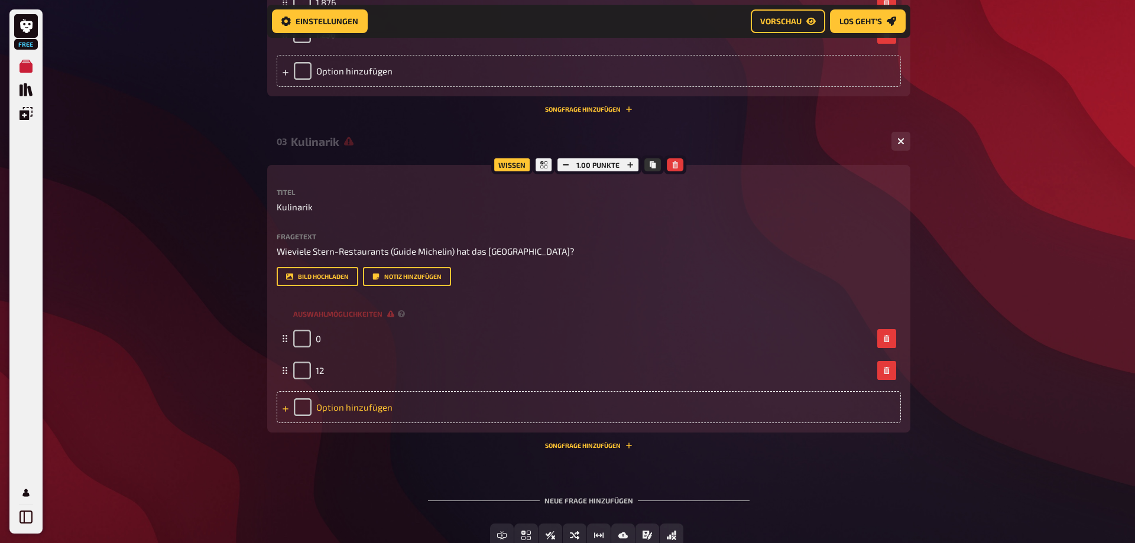
click at [302, 423] on div "Option hinzufügen" at bounding box center [589, 407] width 624 height 32
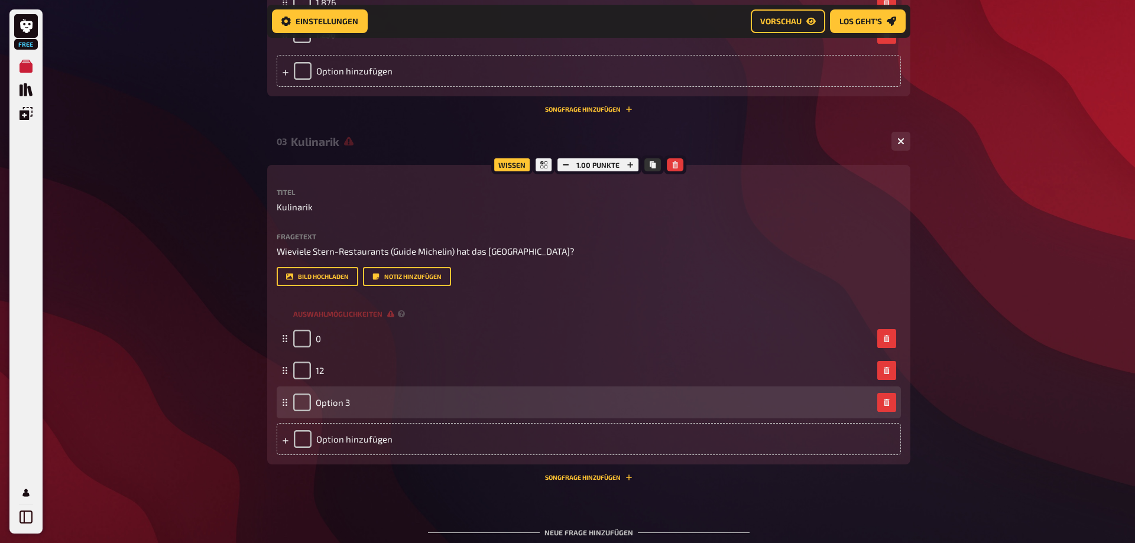
click at [351, 412] on div "Option 3" at bounding box center [582, 403] width 579 height 18
drag, startPoint x: 351, startPoint y: 432, endPoint x: 334, endPoint y: 435, distance: 17.3
click at [336, 412] on div "Option 3" at bounding box center [582, 403] width 579 height 18
click at [333, 408] on span "Option 3" at bounding box center [333, 402] width 34 height 11
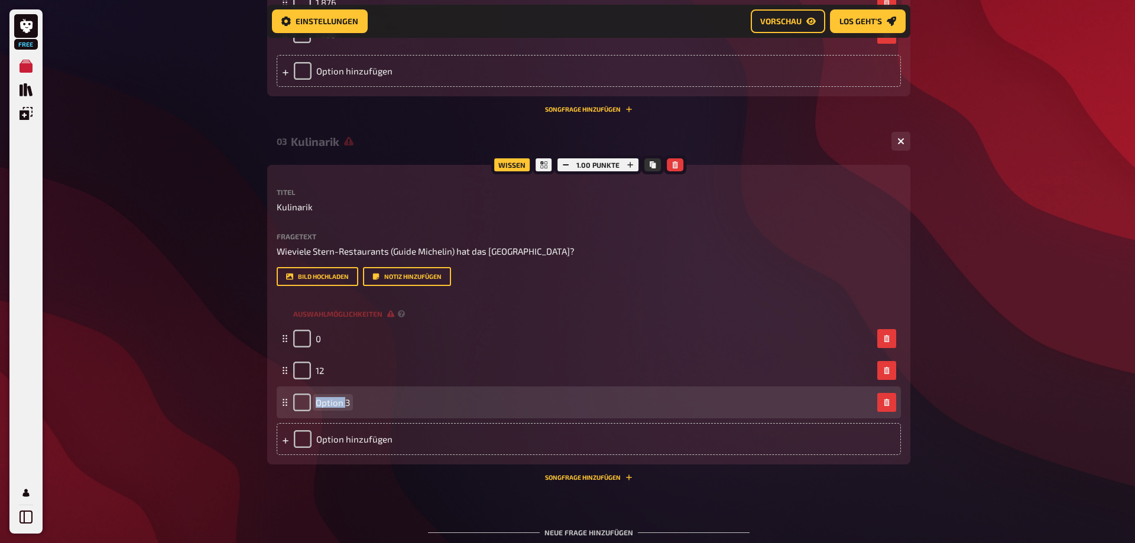
click at [333, 408] on span "Option 3" at bounding box center [333, 402] width 34 height 11
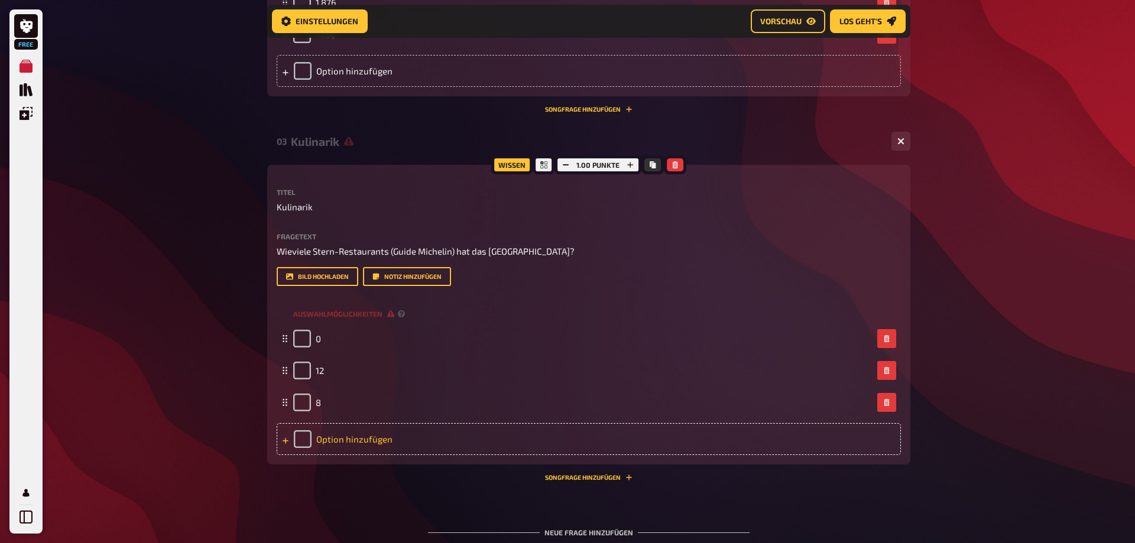
click at [357, 455] on div "Option hinzufügen" at bounding box center [589, 439] width 624 height 32
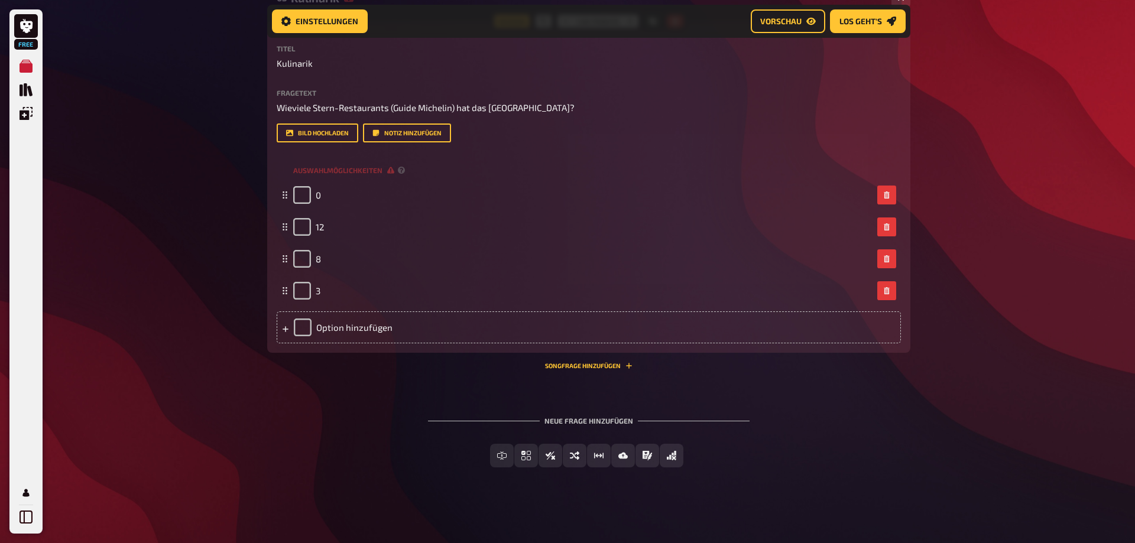
scroll to position [1084, 0]
click at [543, 456] on span "Einfachauswahl" at bounding box center [533, 456] width 70 height 8
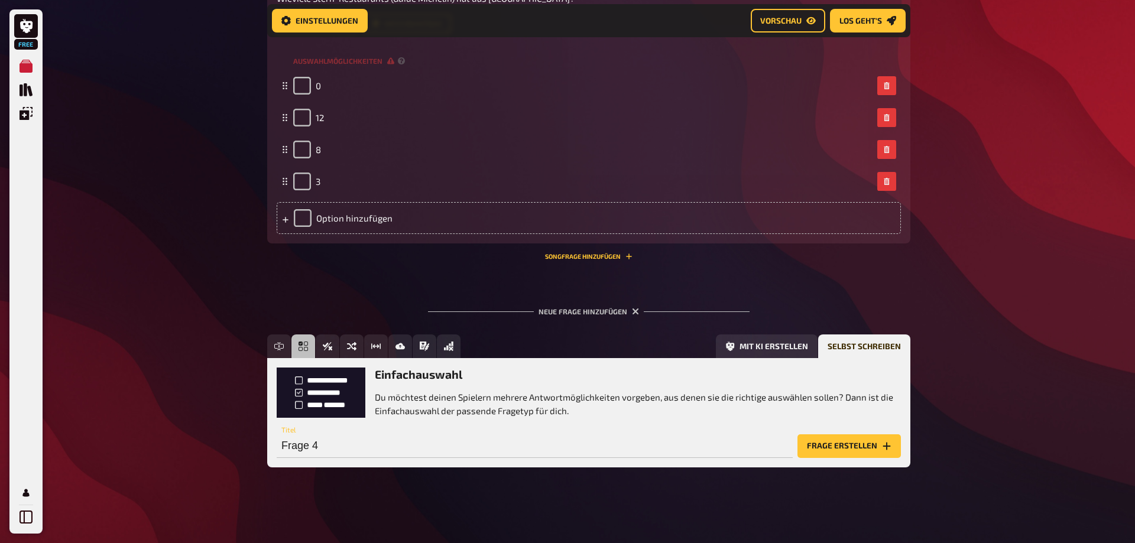
scroll to position [1194, 0]
drag, startPoint x: 332, startPoint y: 448, endPoint x: 277, endPoint y: 446, distance: 55.0
click at [277, 446] on input "Frage 4" at bounding box center [535, 447] width 516 height 24
drag, startPoint x: 332, startPoint y: 445, endPoint x: 257, endPoint y: 445, distance: 75.1
click at [277, 445] on input "Frage 4" at bounding box center [535, 447] width 516 height 24
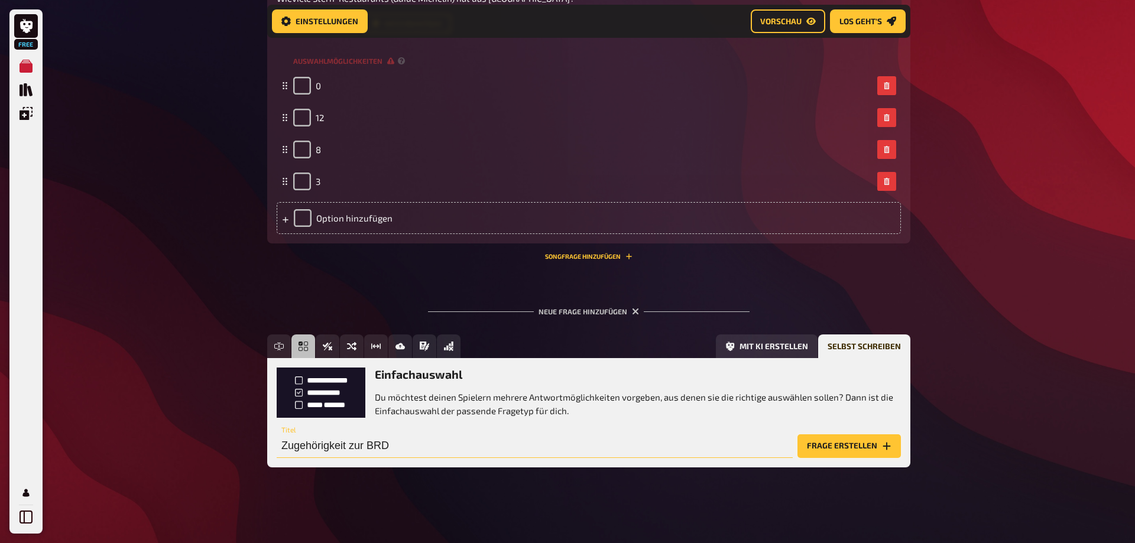
type input "Zugehörigkeit zur BRD"
click at [842, 451] on button "Frage erstellen" at bounding box center [849, 447] width 103 height 24
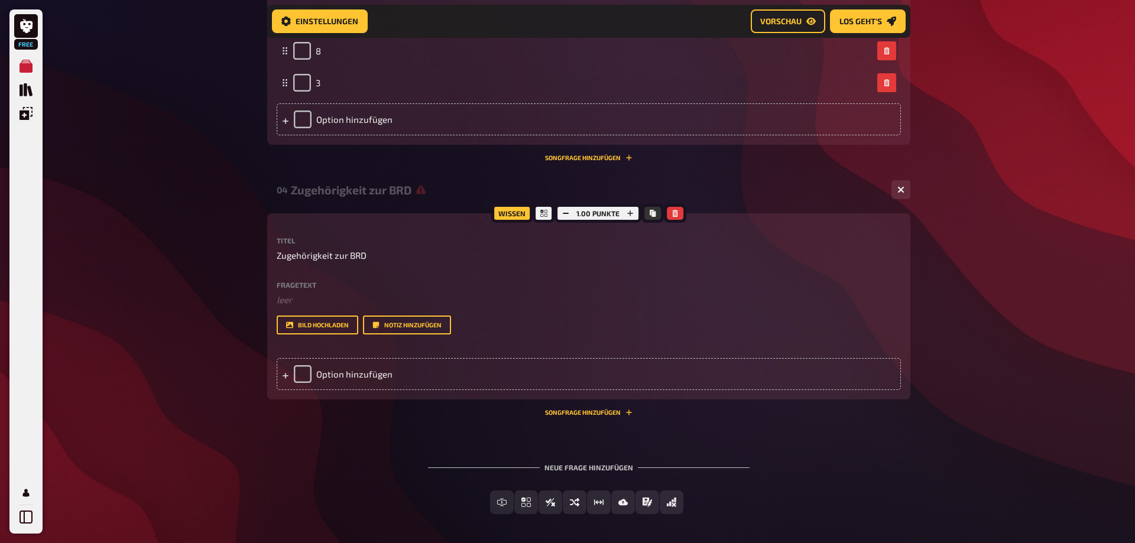
scroll to position [1314, 0]
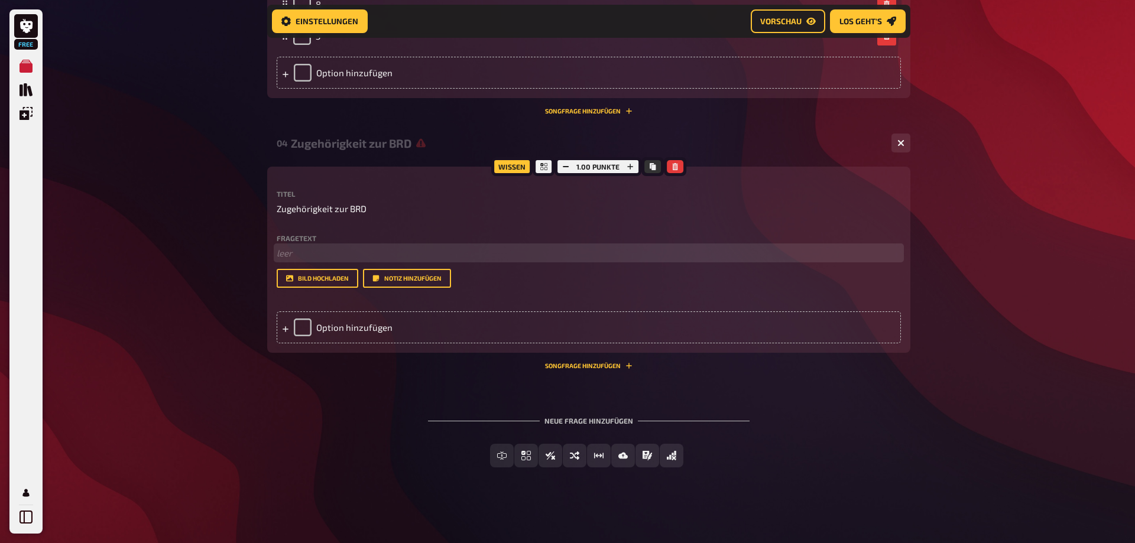
click at [332, 260] on p "﻿ leer" at bounding box center [589, 254] width 624 height 14
click at [299, 344] on div "Option hinzufügen" at bounding box center [589, 328] width 624 height 32
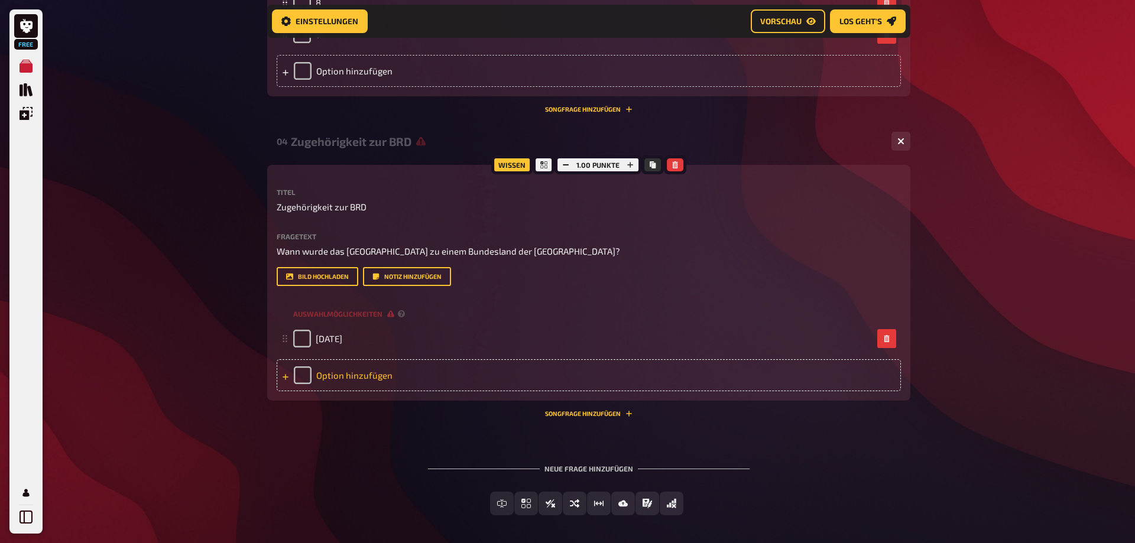
click at [352, 391] on div "Option hinzufügen" at bounding box center [589, 375] width 624 height 32
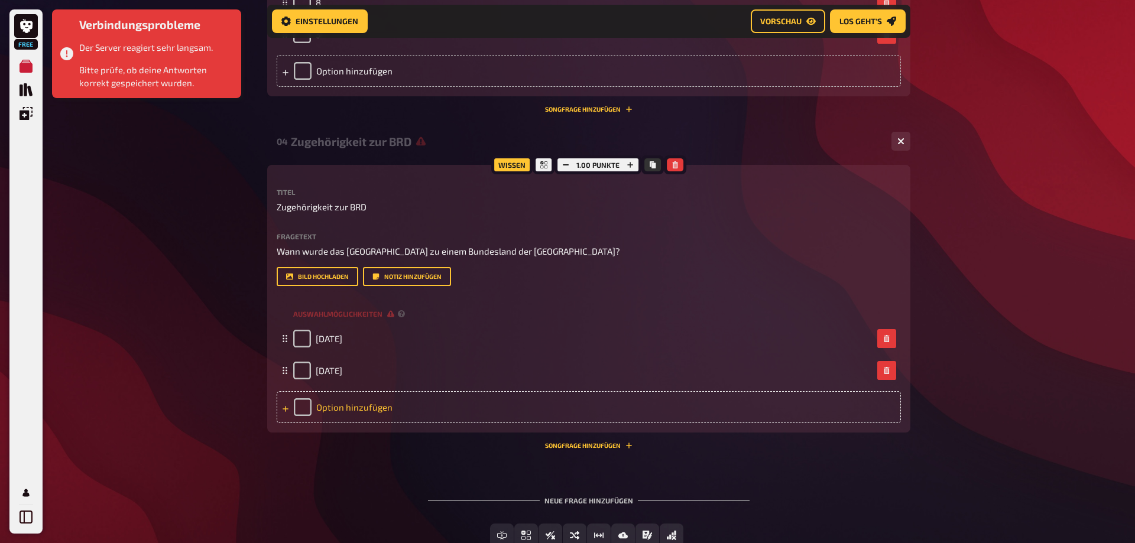
click at [328, 423] on div "Option hinzufügen" at bounding box center [589, 407] width 624 height 32
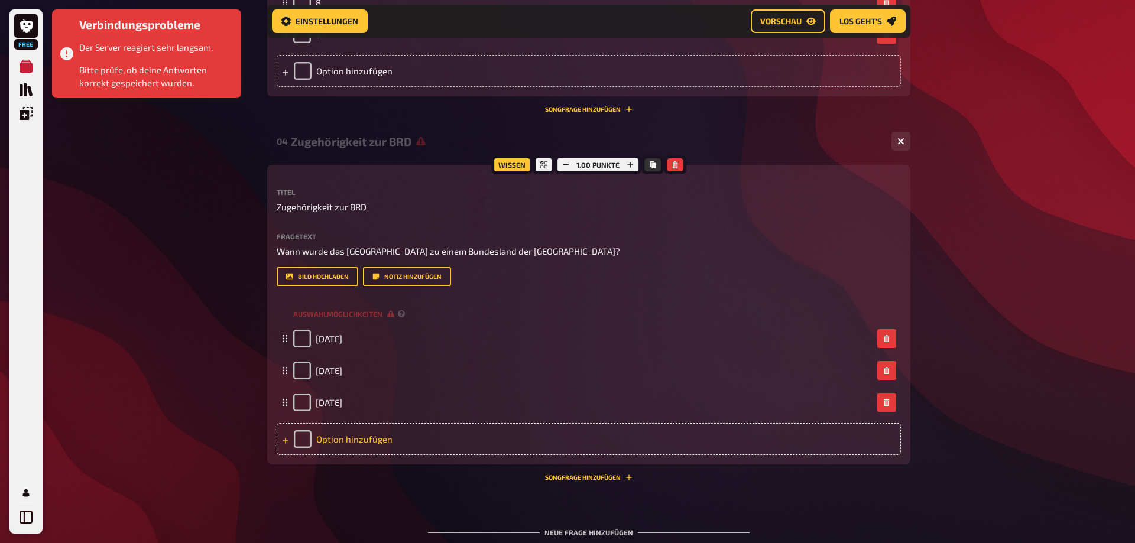
click at [307, 455] on div "Option hinzufügen" at bounding box center [589, 439] width 624 height 32
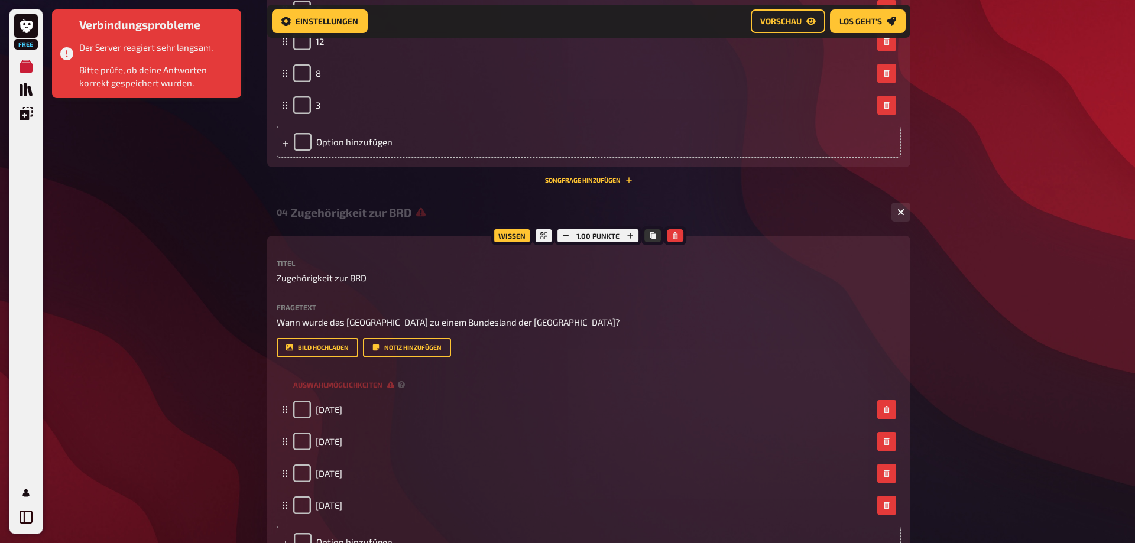
scroll to position [0, 0]
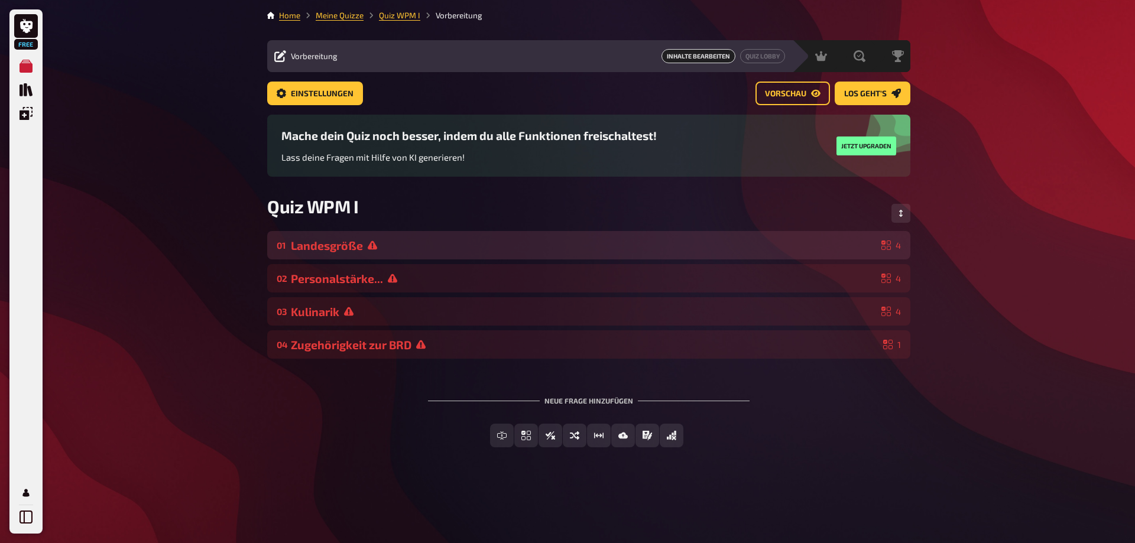
click at [348, 247] on div "Landesgröße" at bounding box center [584, 246] width 586 height 14
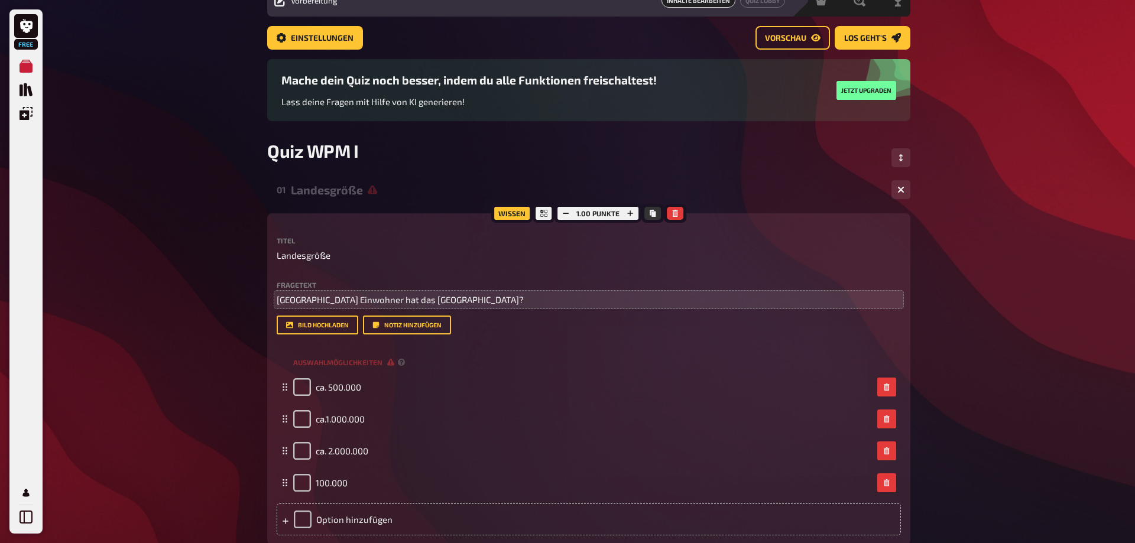
scroll to position [121, 0]
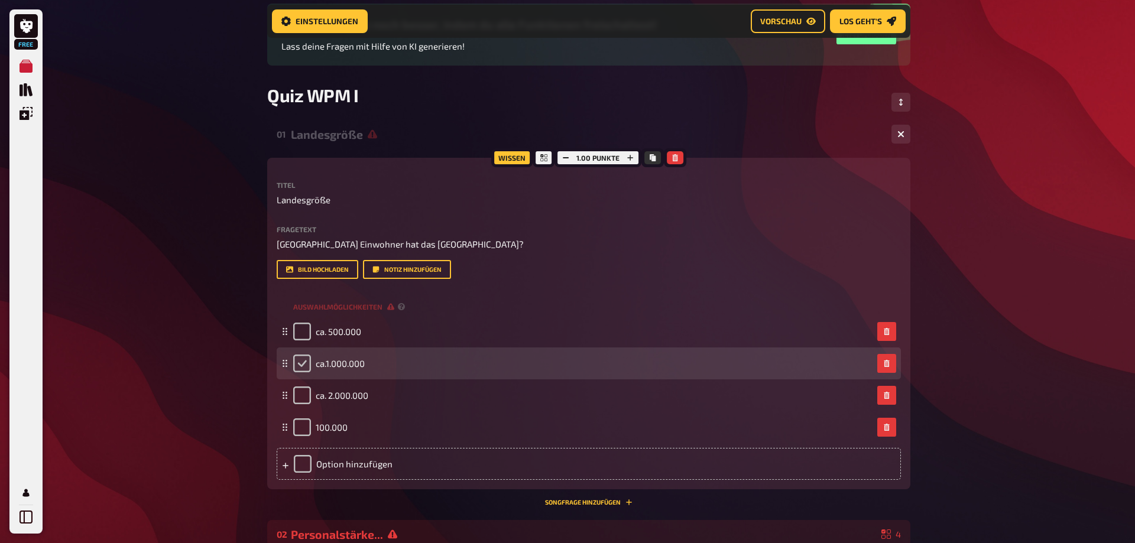
click at [305, 367] on input "checkbox" at bounding box center [302, 364] width 18 height 18
checkbox input "true"
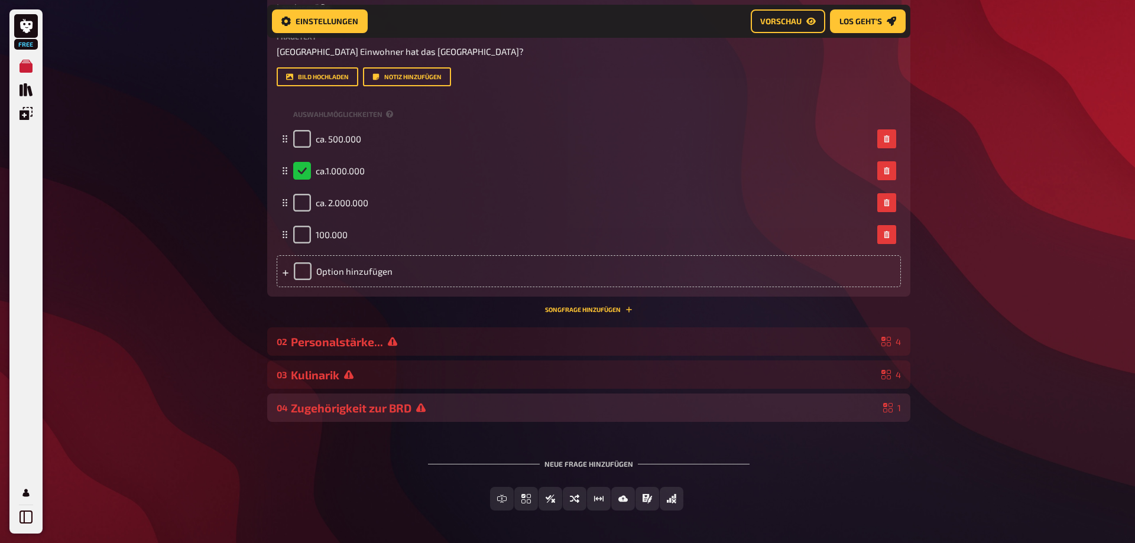
scroll to position [357, 0]
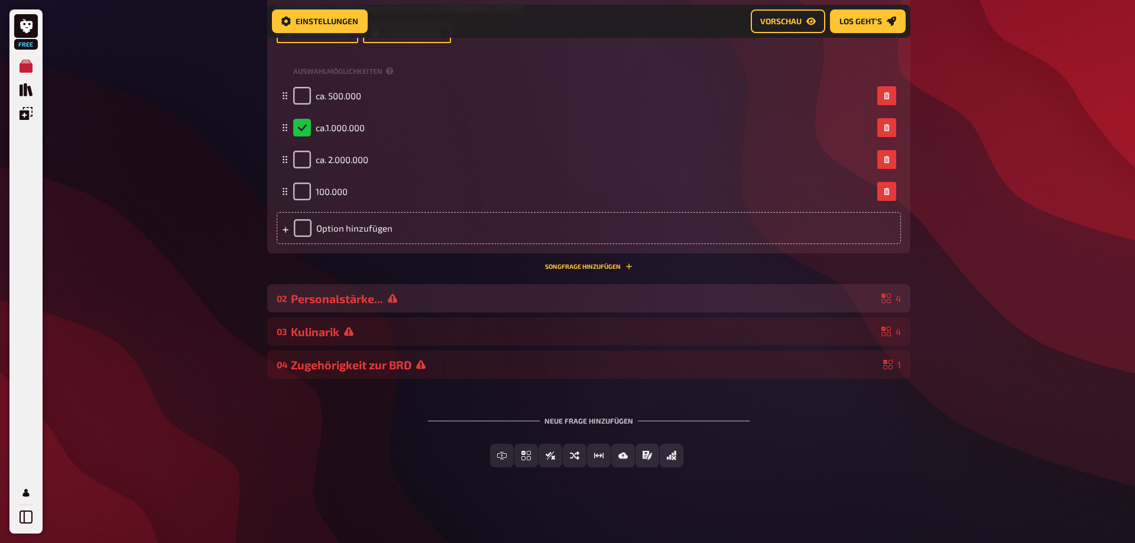
click at [333, 298] on div "Personalstärke..." at bounding box center [584, 299] width 586 height 14
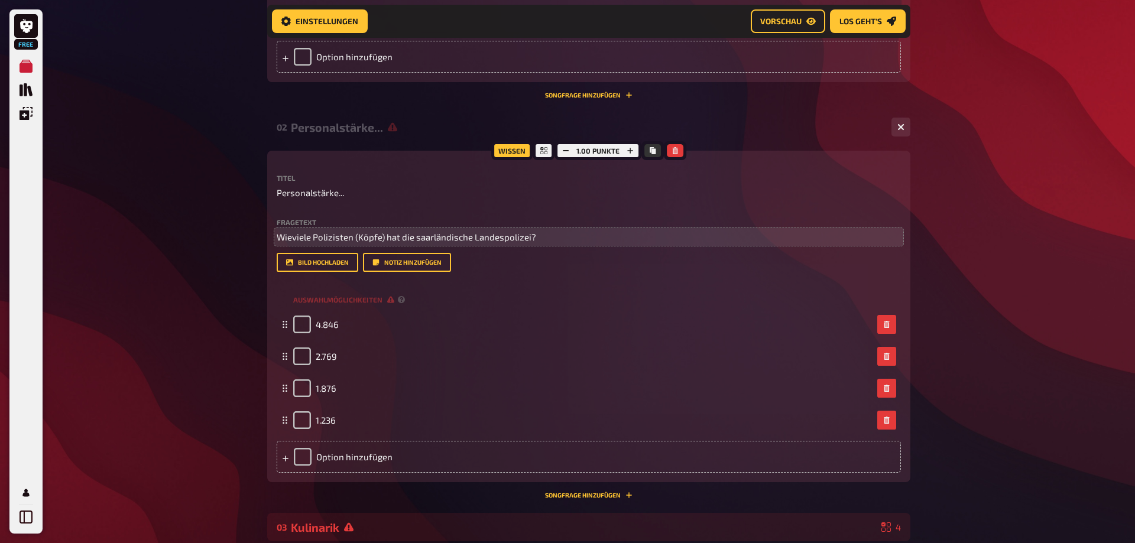
scroll to position [537, 0]
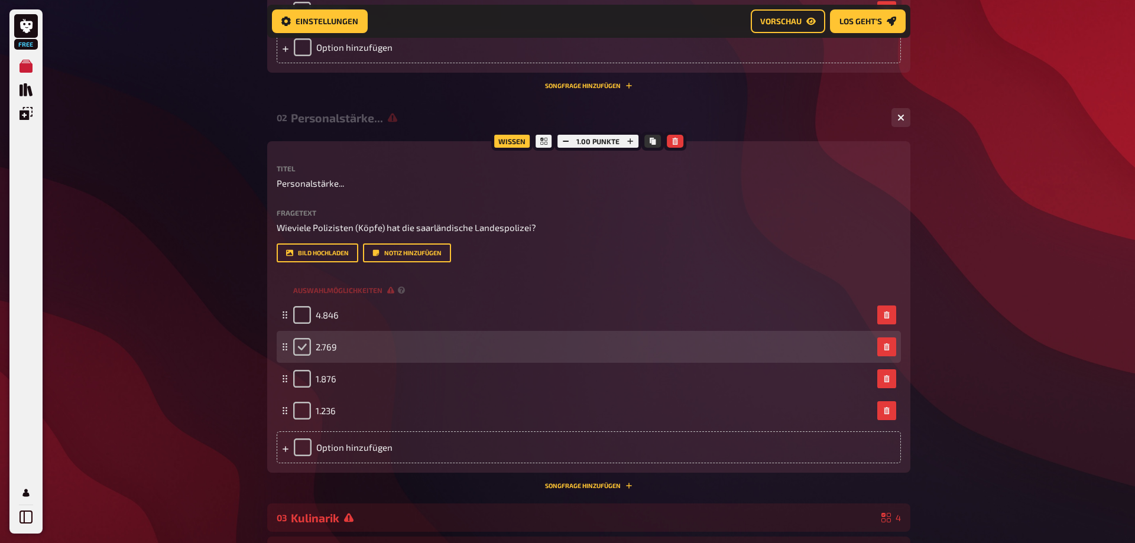
click at [307, 356] on input "checkbox" at bounding box center [302, 347] width 18 height 18
checkbox input "true"
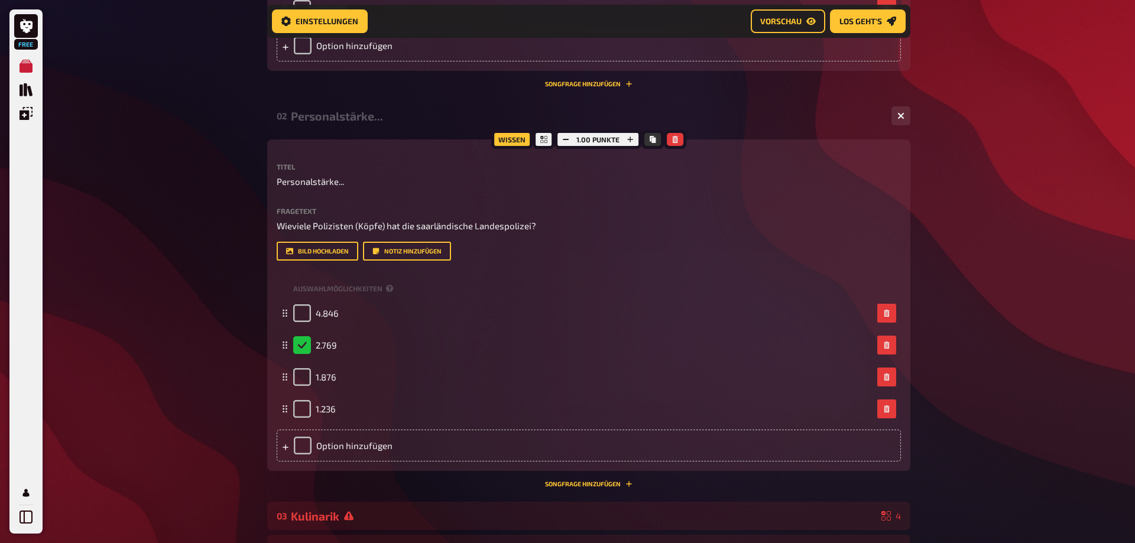
scroll to position [750, 0]
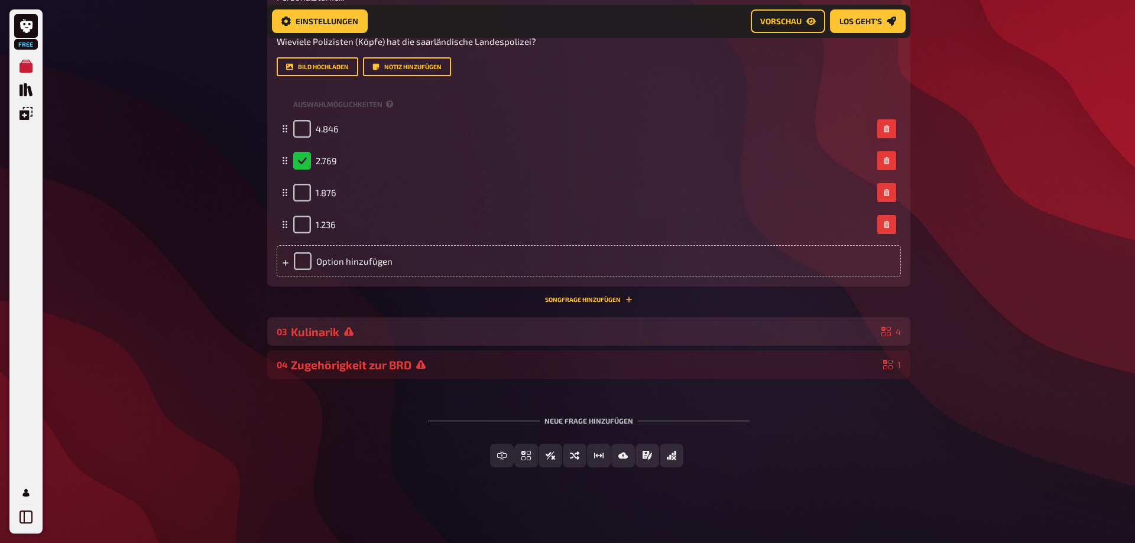
click at [336, 336] on div "Kulinarik" at bounding box center [584, 332] width 586 height 14
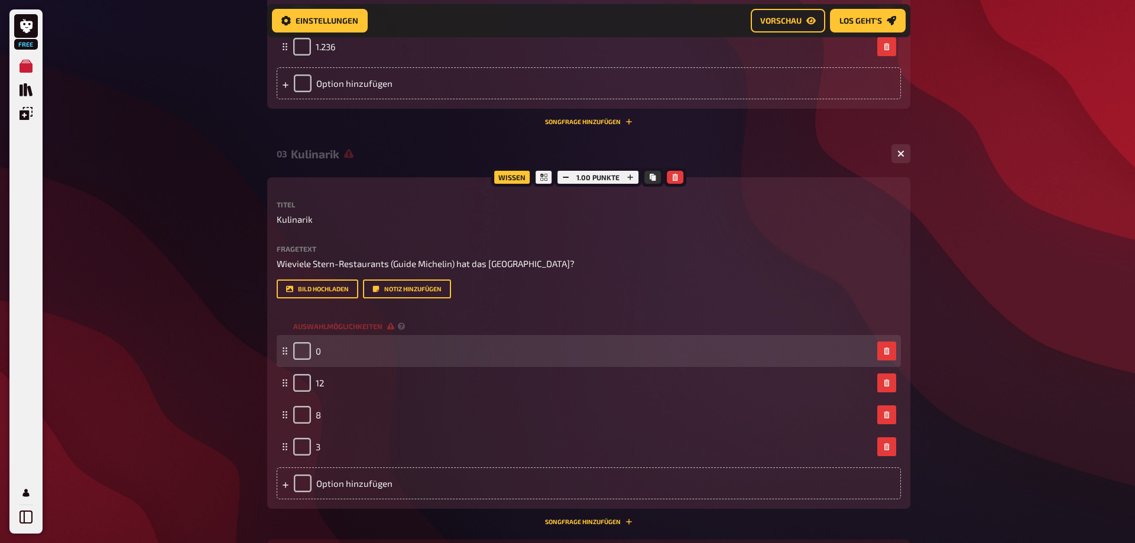
scroll to position [931, 0]
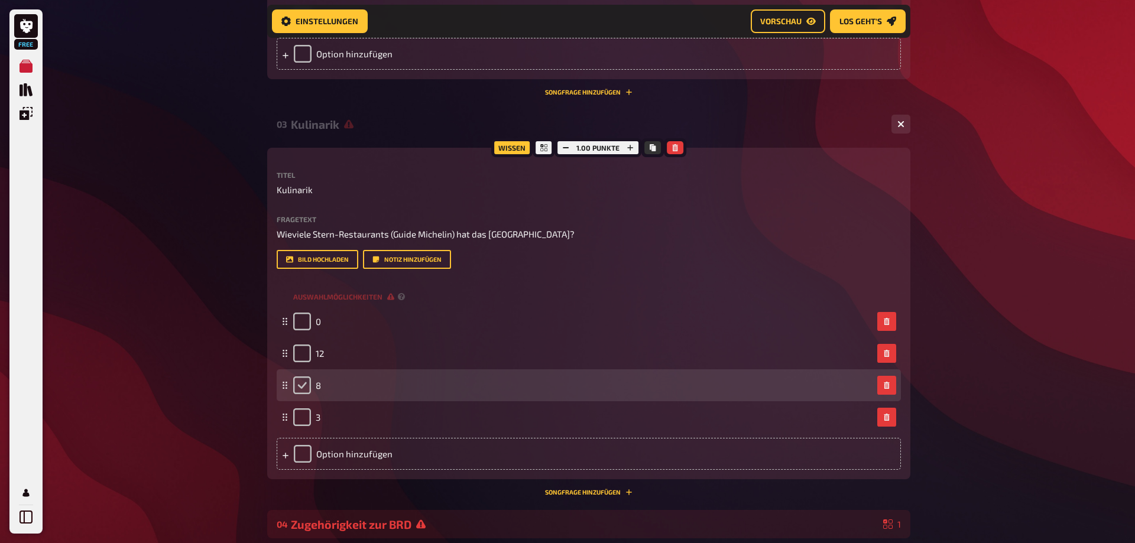
click at [301, 394] on input "checkbox" at bounding box center [302, 386] width 18 height 18
checkbox input "true"
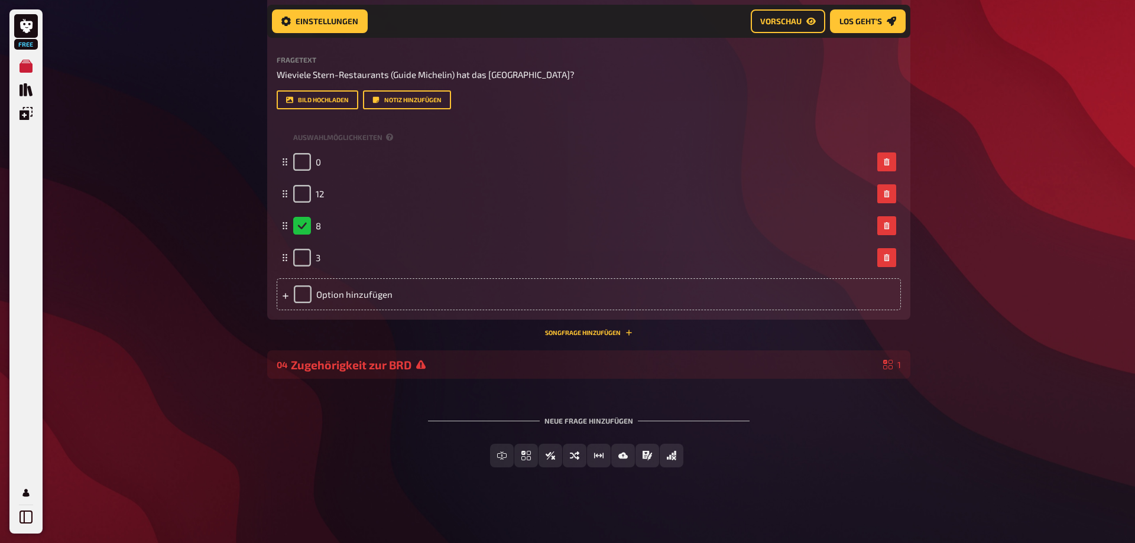
scroll to position [1117, 0]
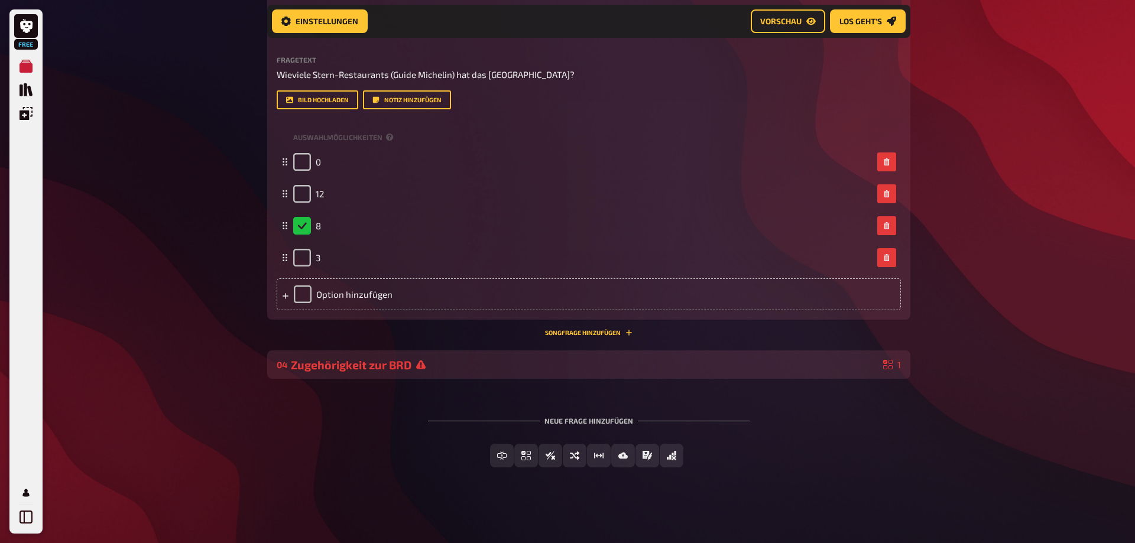
click at [355, 360] on div "Zugehörigkeit zur BRD" at bounding box center [585, 365] width 588 height 14
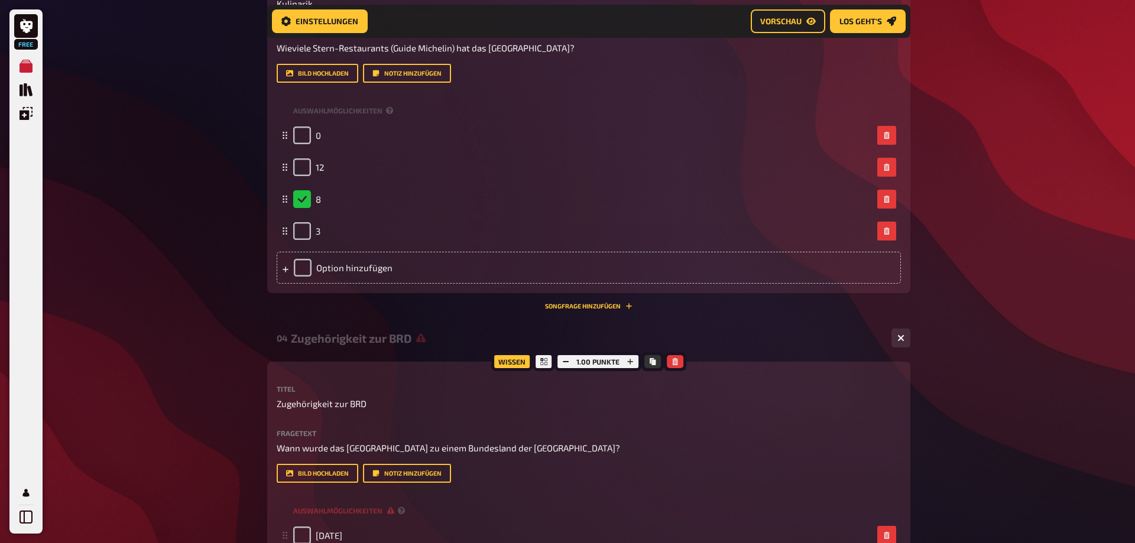
scroll to position [1298, 0]
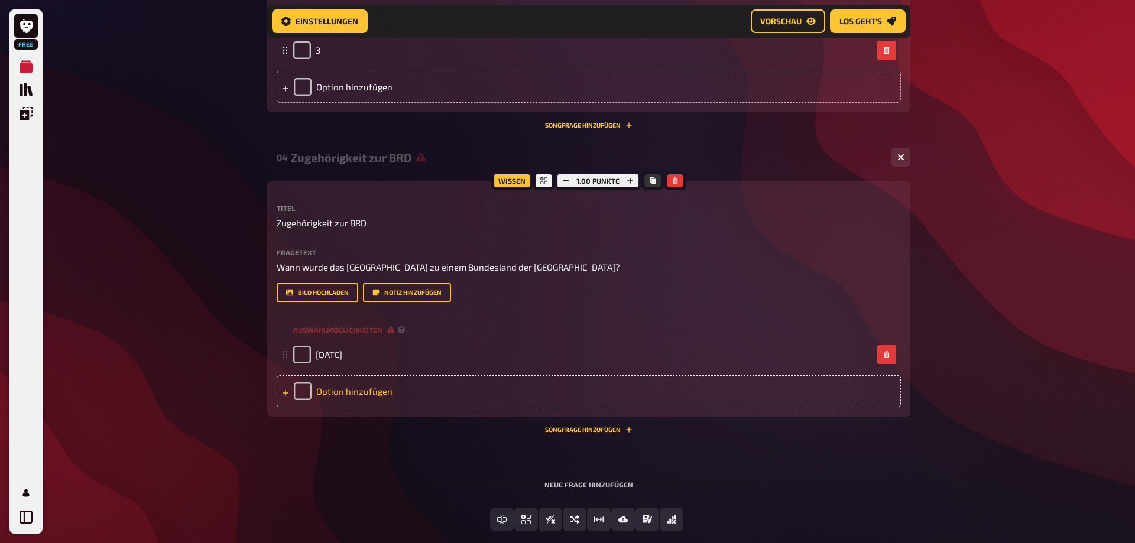
click at [346, 407] on div "Option hinzufügen" at bounding box center [589, 391] width 624 height 32
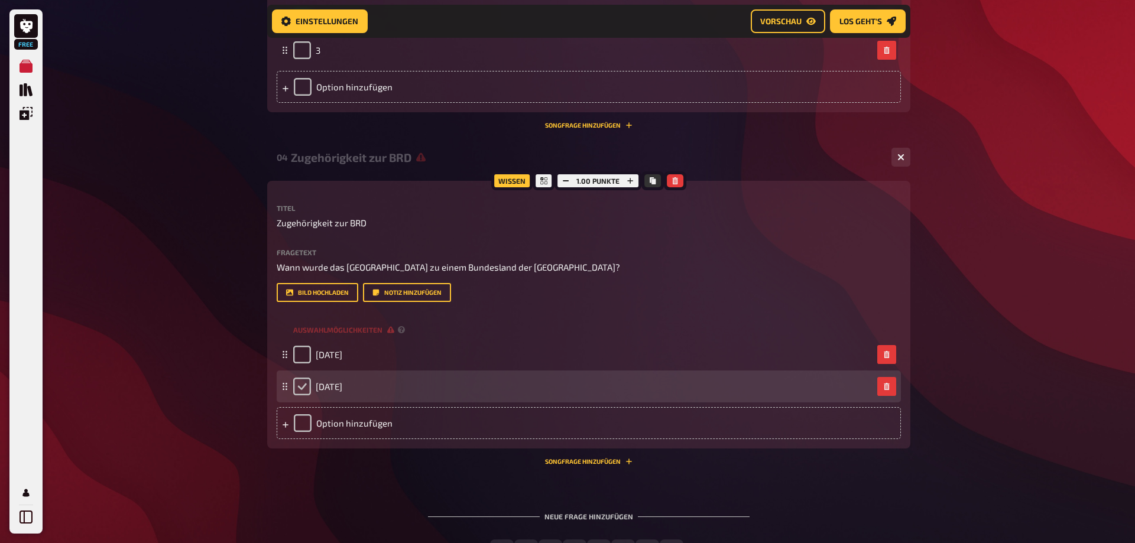
click at [303, 396] on input "checkbox" at bounding box center [302, 387] width 18 height 18
checkbox input "true"
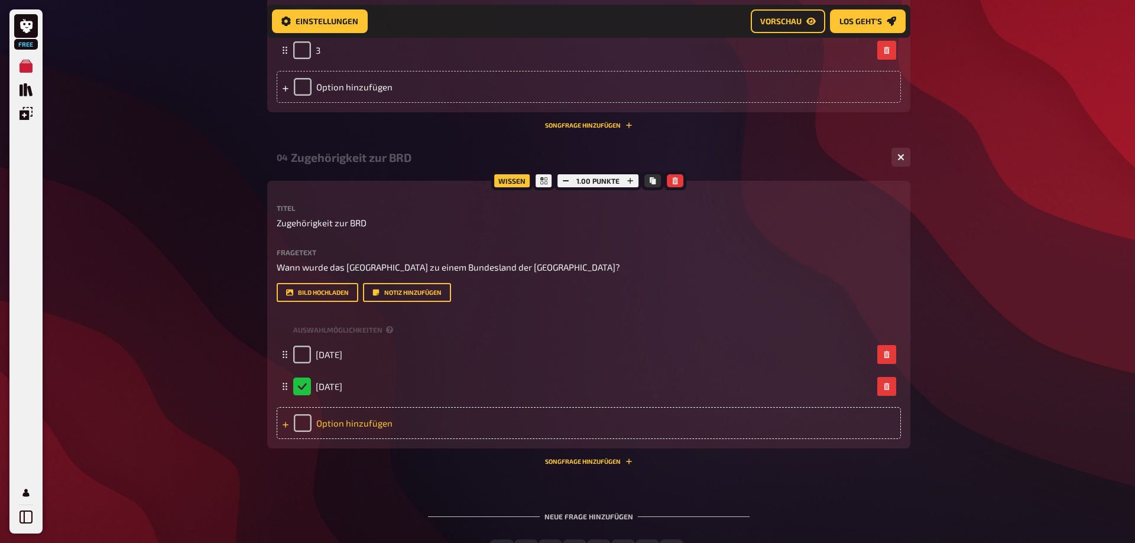
click at [345, 439] on div "Option hinzufügen" at bounding box center [589, 423] width 624 height 32
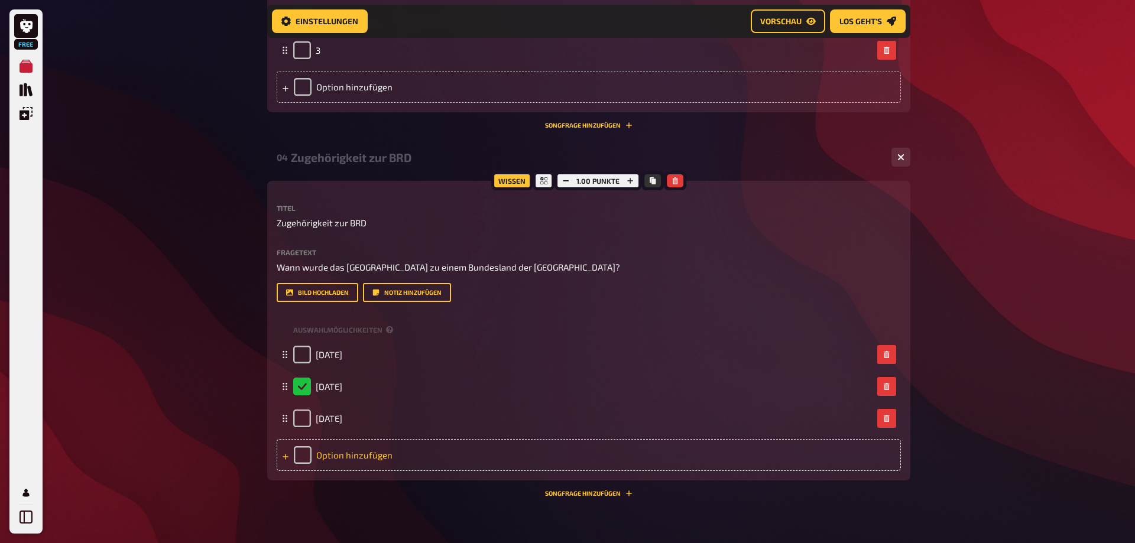
click at [336, 471] on div "Option hinzufügen" at bounding box center [589, 455] width 624 height 32
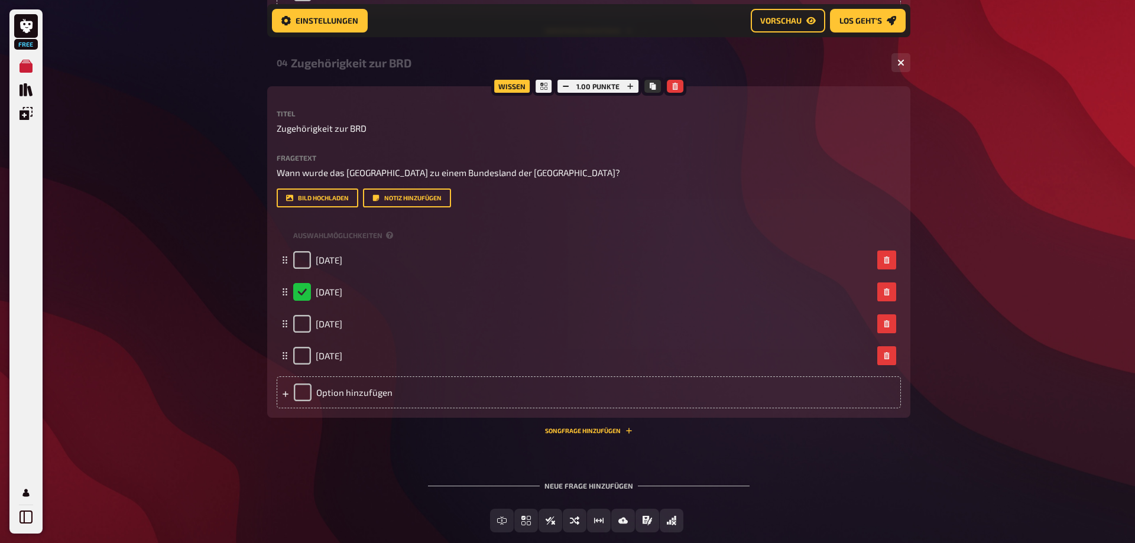
scroll to position [1479, 0]
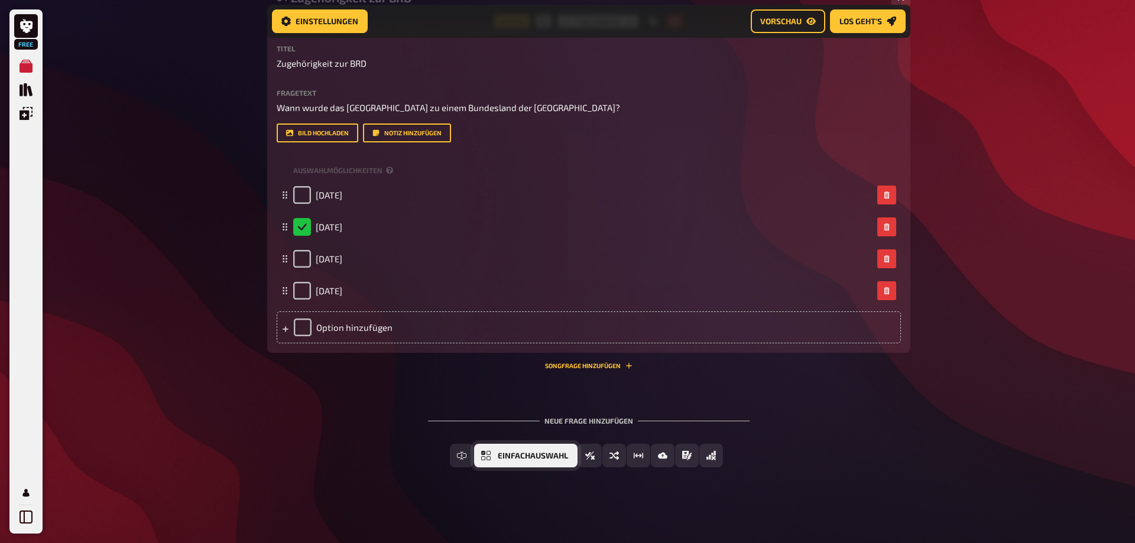
click at [511, 461] on span "Einfachauswahl" at bounding box center [533, 456] width 70 height 8
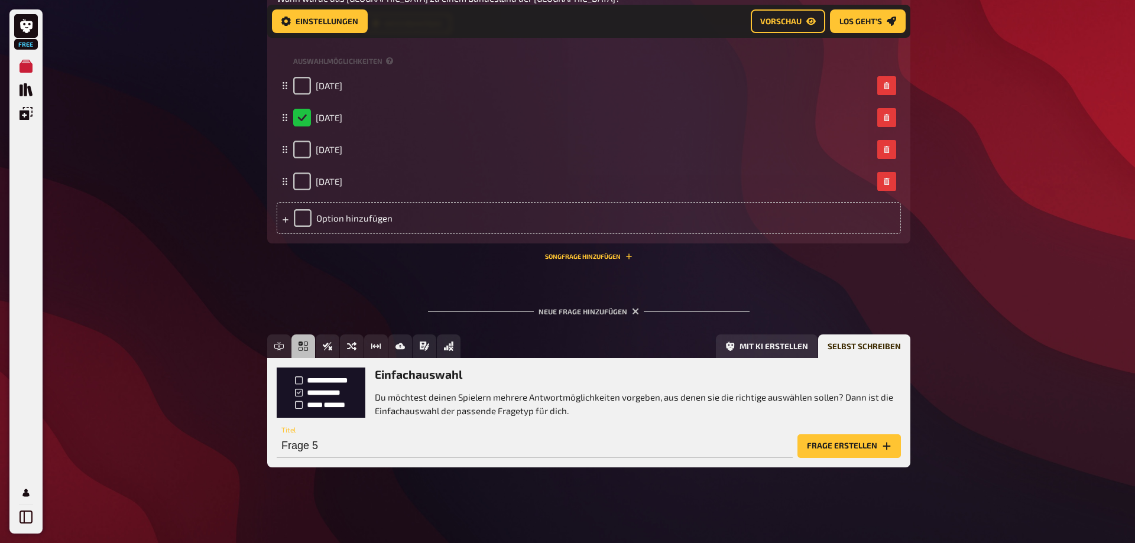
scroll to position [1594, 0]
drag, startPoint x: 329, startPoint y: 447, endPoint x: 261, endPoint y: 446, distance: 68.6
click at [277, 446] on input "Frage 5" at bounding box center [535, 447] width 516 height 24
drag, startPoint x: 266, startPoint y: 445, endPoint x: 255, endPoint y: 445, distance: 11.2
click at [277, 445] on input "Frage 5" at bounding box center [535, 447] width 516 height 24
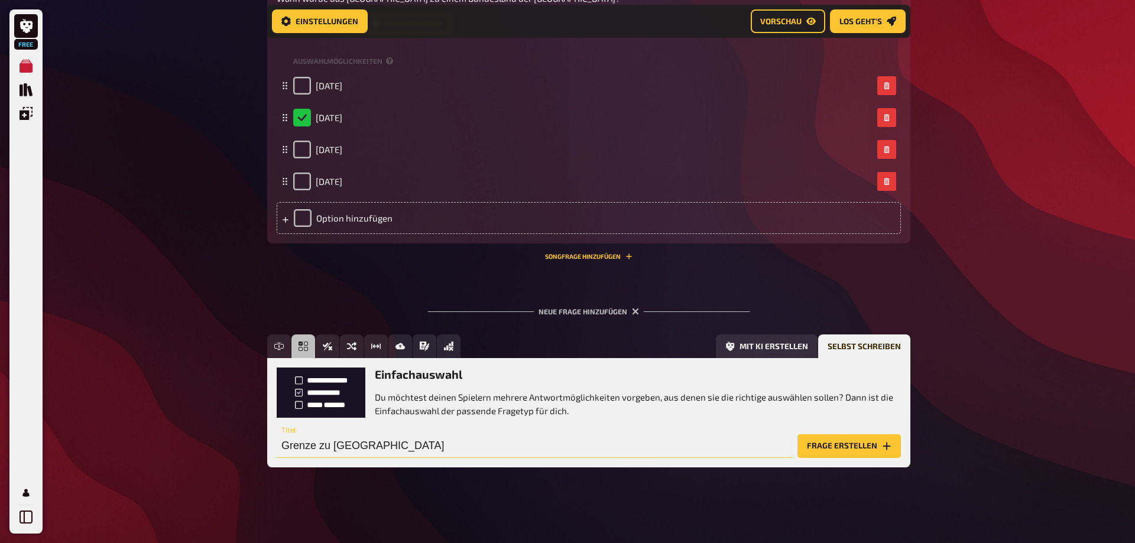
type input "Grenze zu Frankreich"
click at [816, 449] on button "Frage erstellen" at bounding box center [849, 447] width 103 height 24
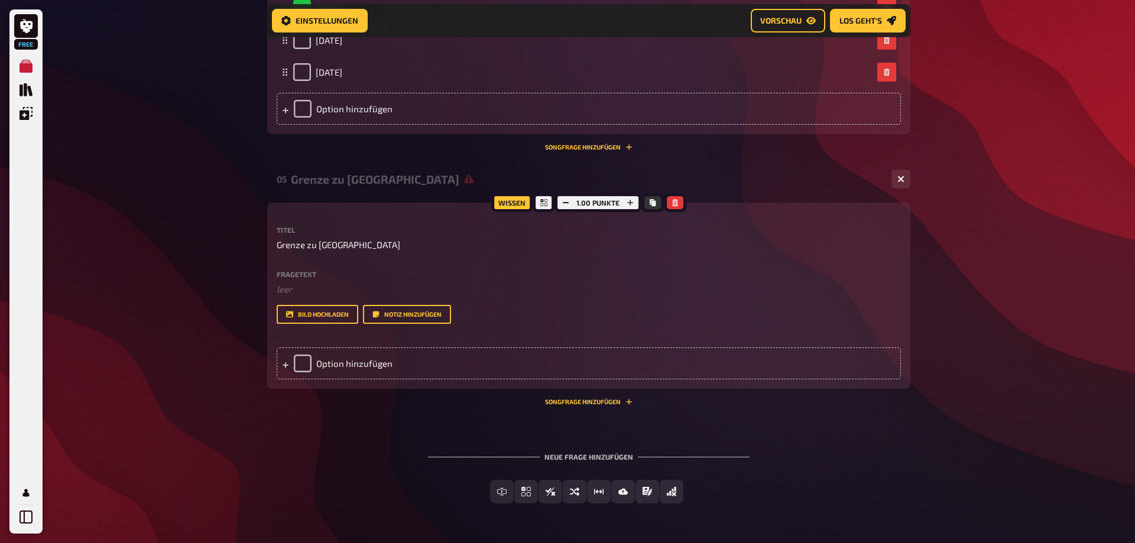
scroll to position [1715, 0]
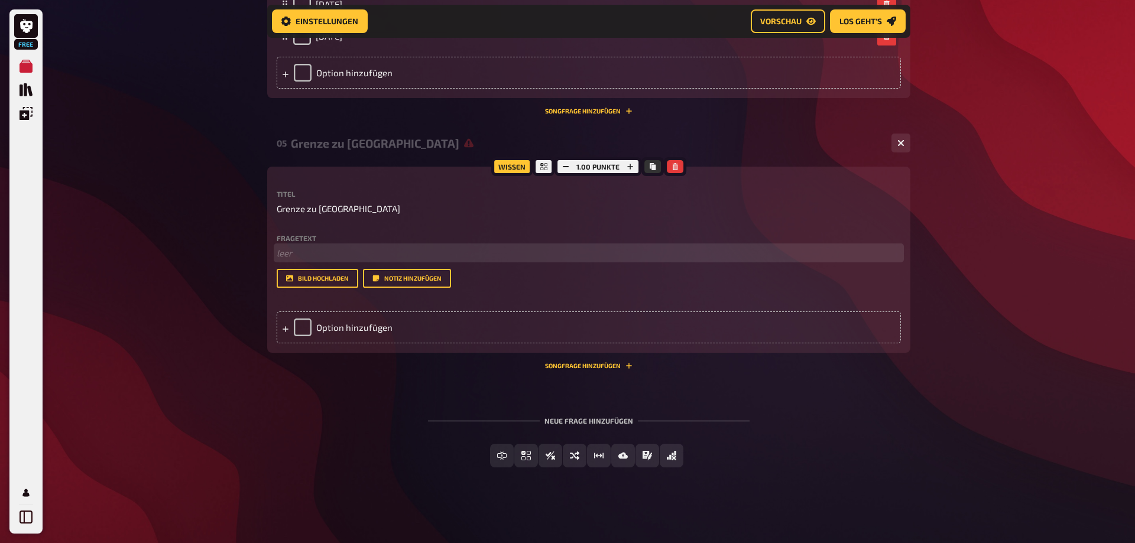
click at [310, 260] on p "﻿ leer" at bounding box center [589, 254] width 624 height 14
click at [344, 344] on div "Option hinzufügen" at bounding box center [589, 328] width 624 height 32
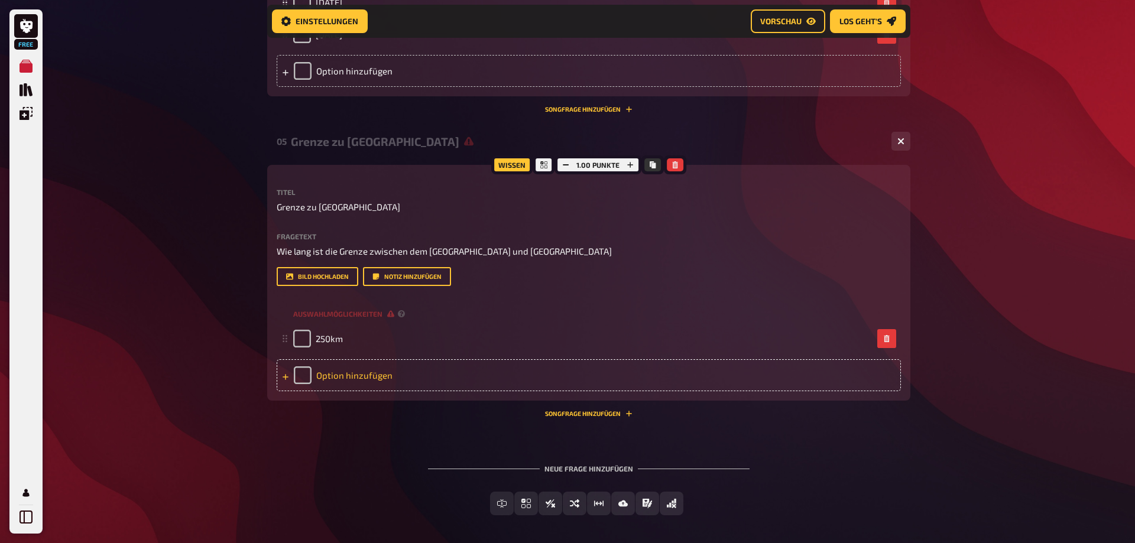
click at [371, 391] on div "Option hinzufügen" at bounding box center [589, 375] width 624 height 32
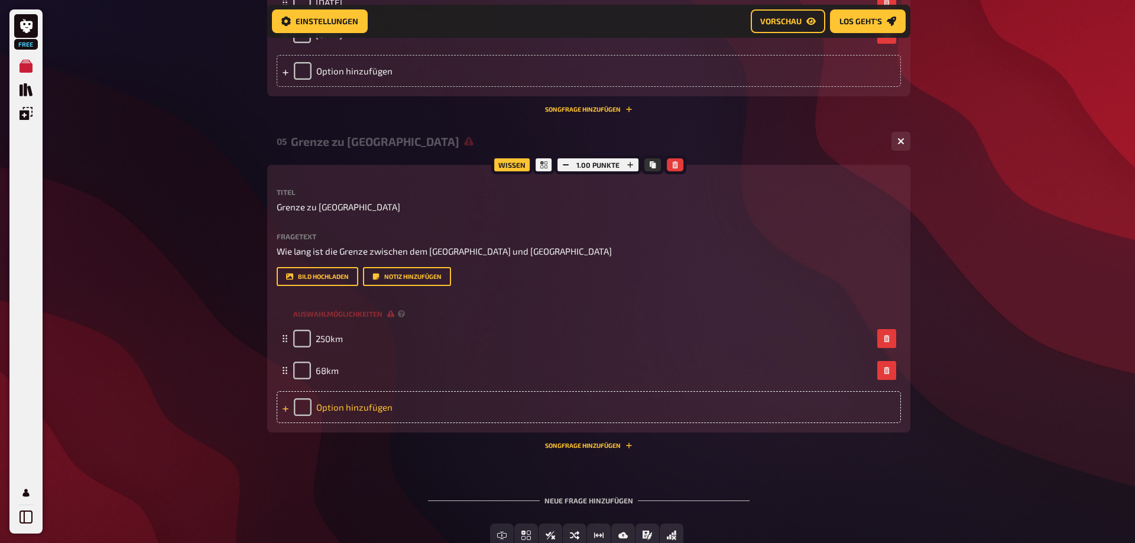
click at [377, 423] on div "Option hinzufügen" at bounding box center [589, 407] width 624 height 32
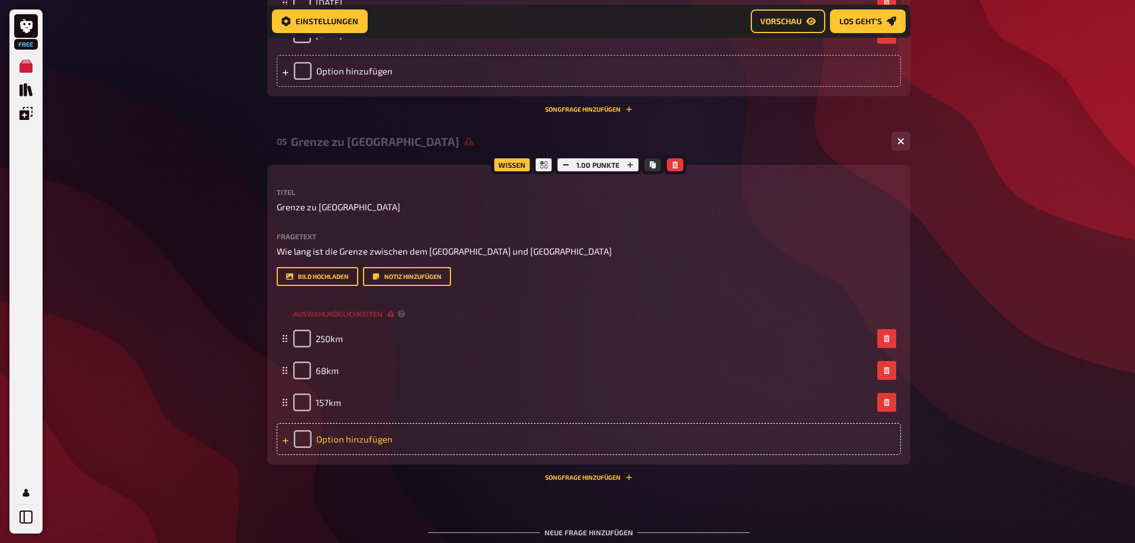
click at [318, 455] on div "Option hinzufügen" at bounding box center [589, 439] width 624 height 32
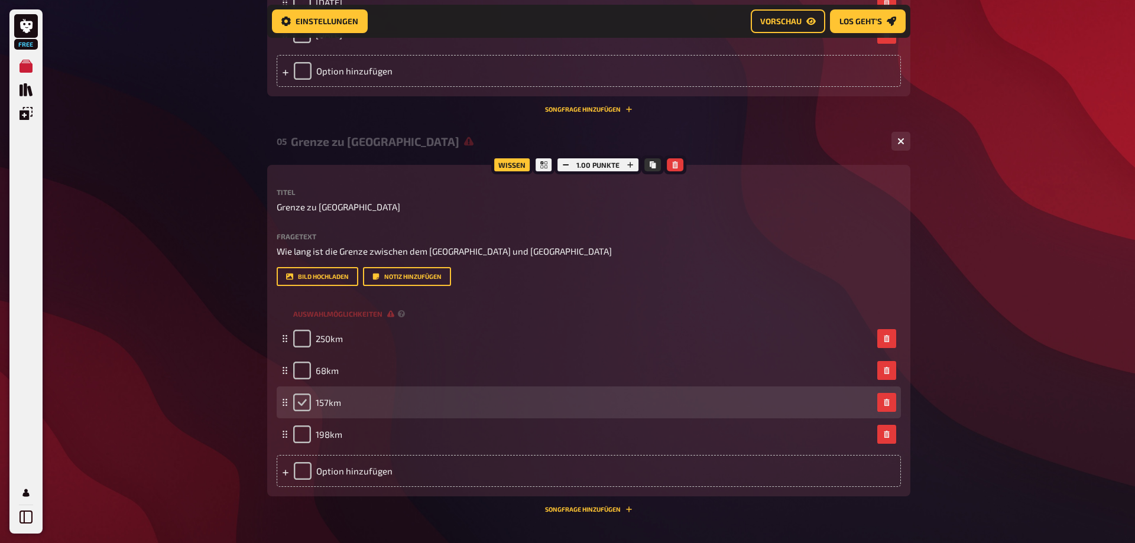
click at [309, 412] on input "checkbox" at bounding box center [302, 403] width 18 height 18
checkbox input "true"
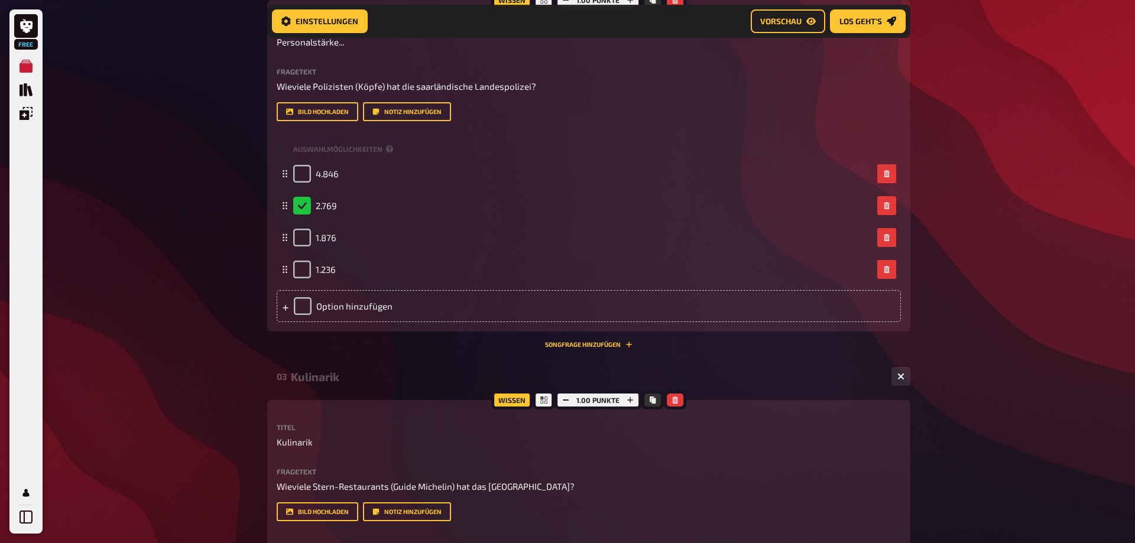
scroll to position [317, 0]
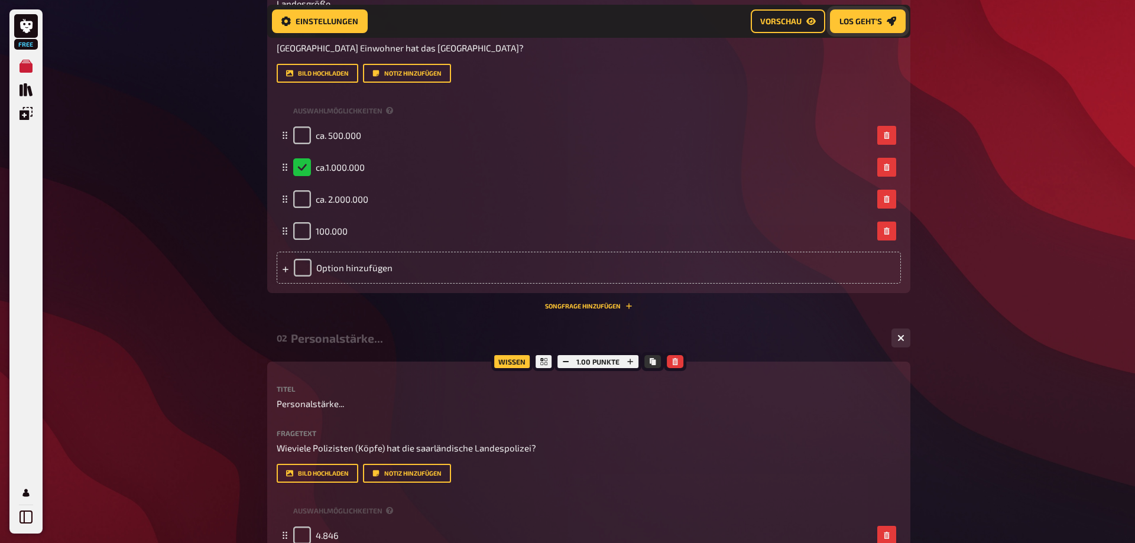
click at [872, 24] on span "Los geht's" at bounding box center [861, 21] width 43 height 8
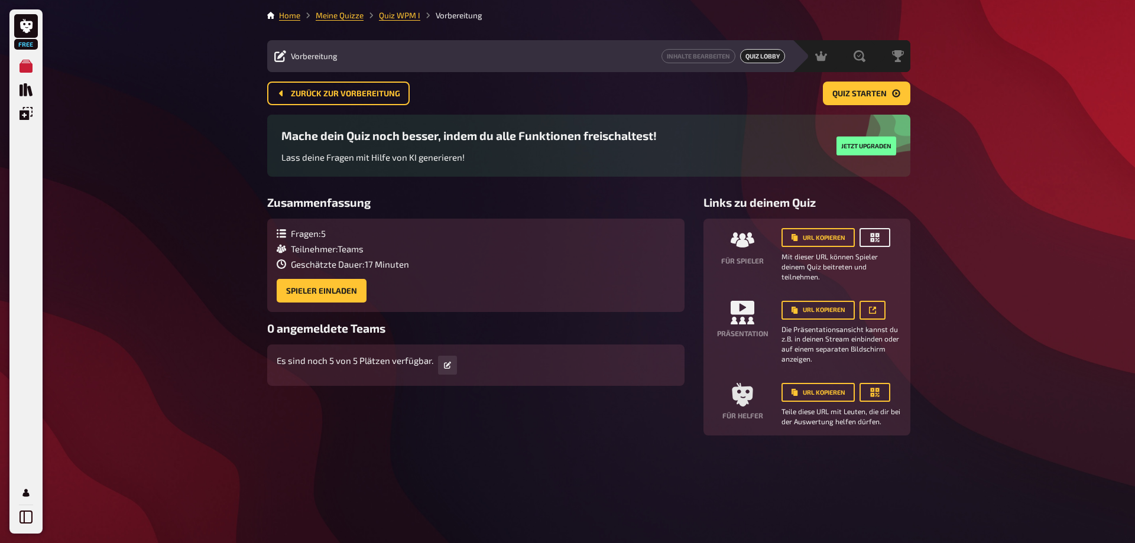
click at [872, 238] on icon "button" at bounding box center [875, 238] width 12 height 12
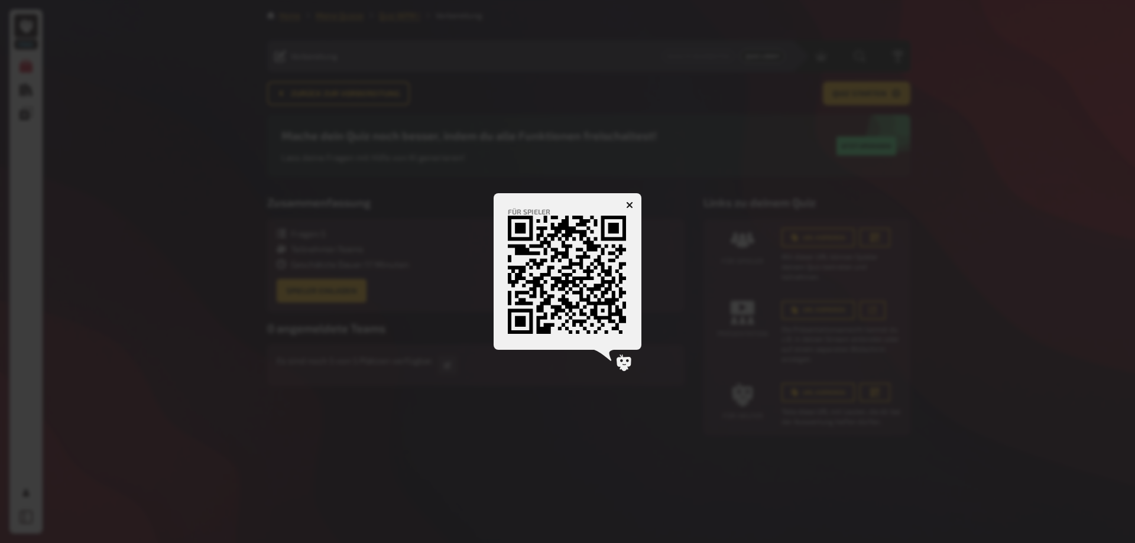
click at [629, 202] on icon "button" at bounding box center [629, 205] width 7 height 7
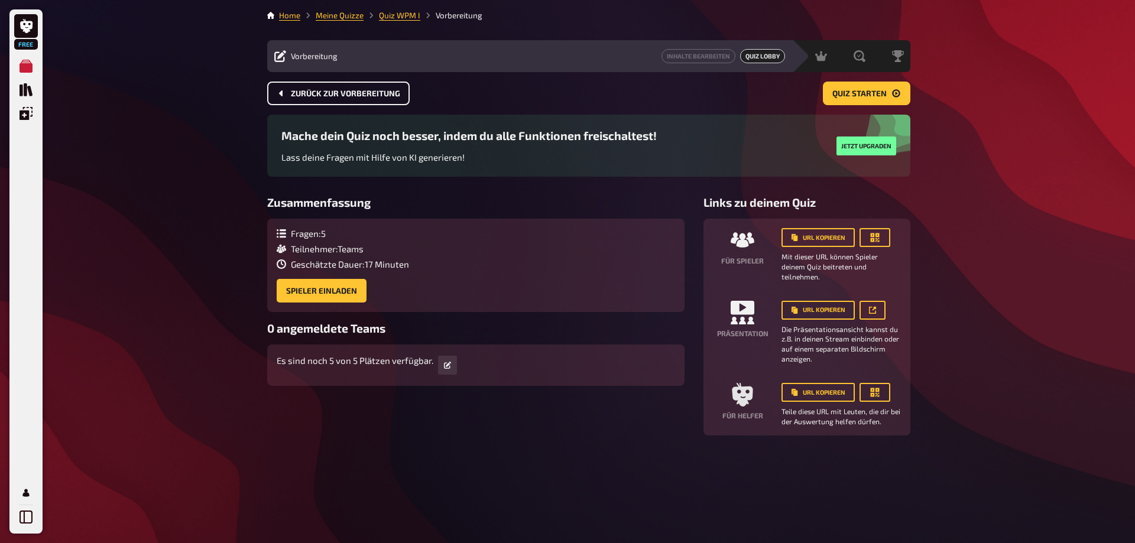
click at [379, 92] on span "Zurück zur Vorbereitung" at bounding box center [345, 94] width 109 height 8
